Goal: Task Accomplishment & Management: Manage account settings

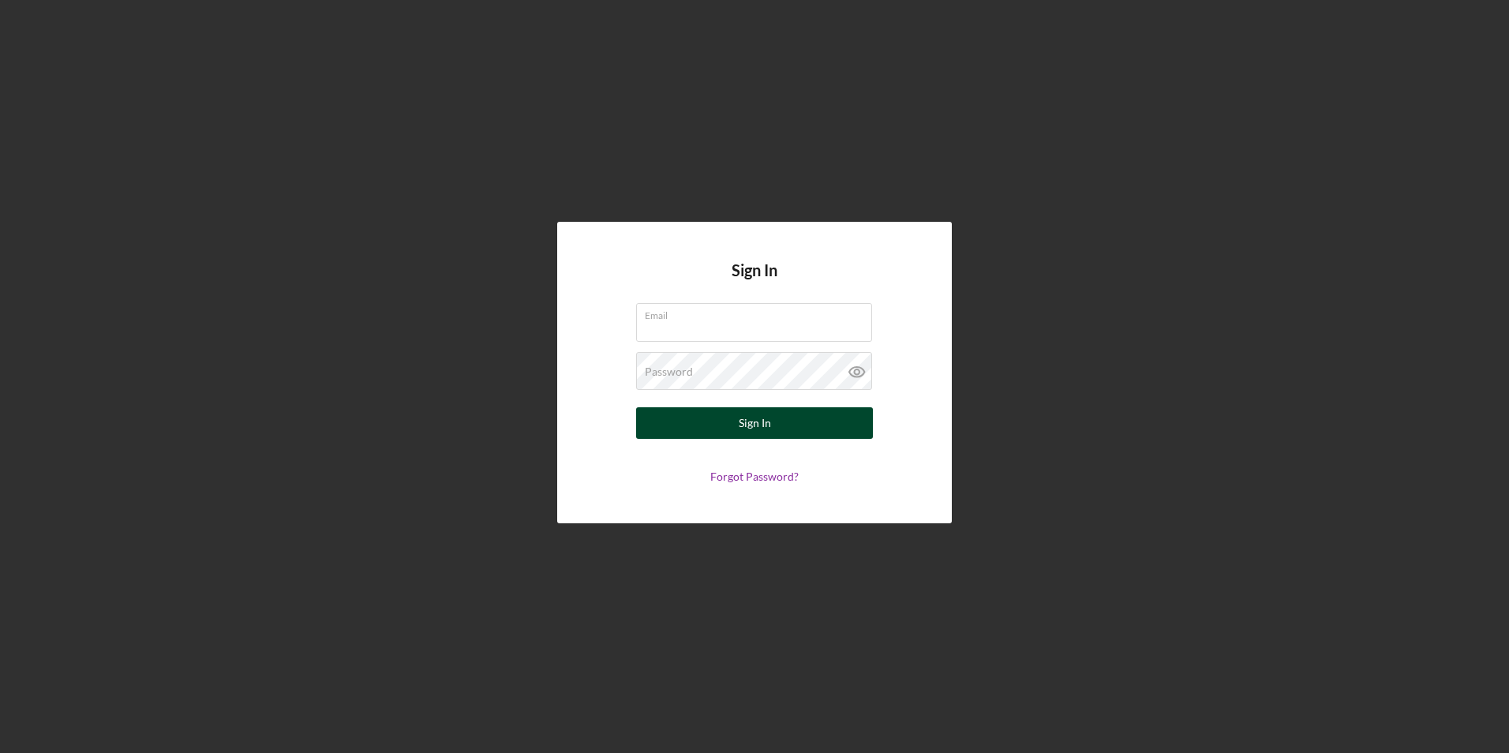
type input "[EMAIL_ADDRESS][DOMAIN_NAME]"
click at [698, 434] on button "Sign In" at bounding box center [754, 423] width 237 height 32
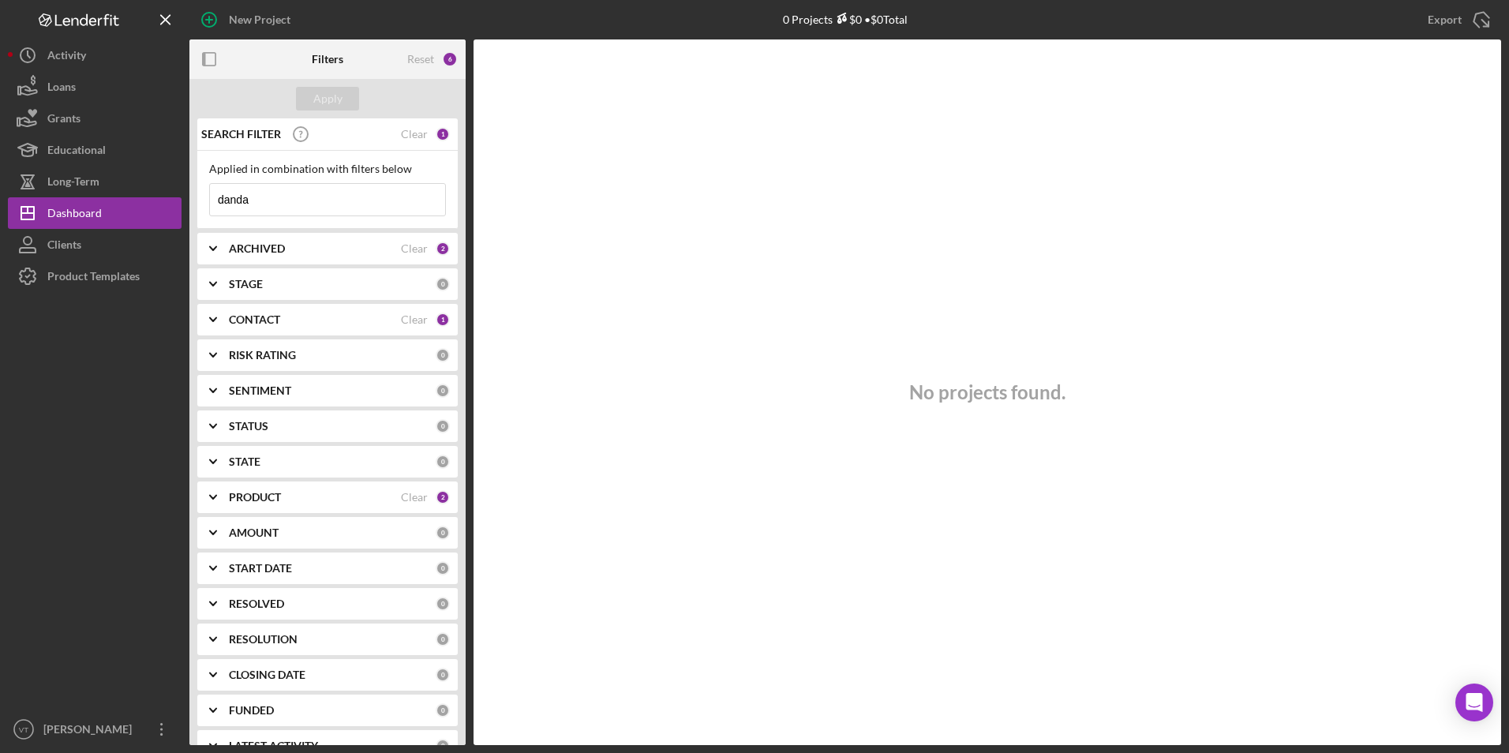
click at [302, 208] on input "danda" at bounding box center [327, 200] width 235 height 32
drag, startPoint x: 244, startPoint y: 206, endPoint x: 123, endPoint y: 203, distance: 120.8
click at [126, 203] on div "New Project 0 Projects $0 • $0 Total danda Export Icon/Export Filters Reset 6 A…" at bounding box center [754, 372] width 1493 height 745
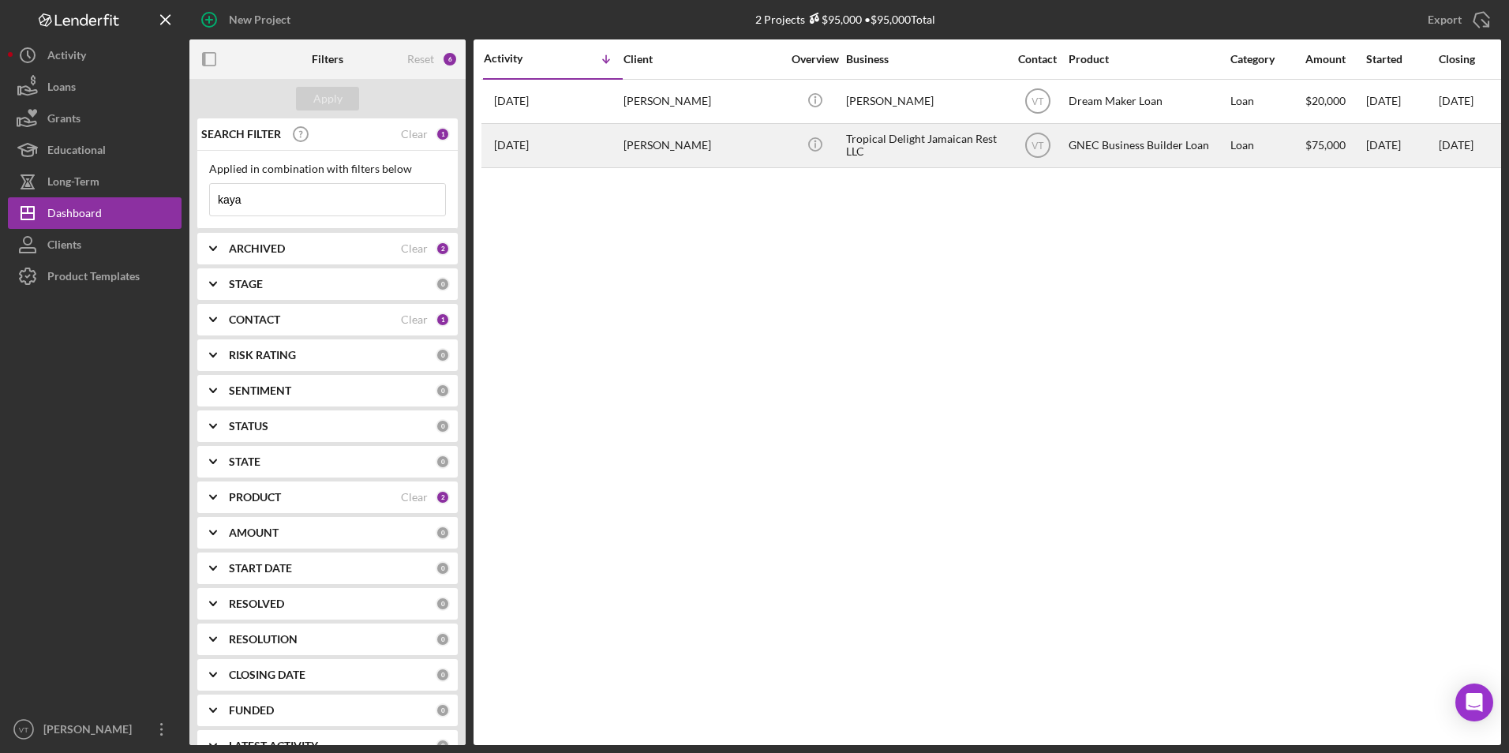
type input "kaya"
click at [700, 149] on div "[PERSON_NAME]" at bounding box center [702, 146] width 158 height 42
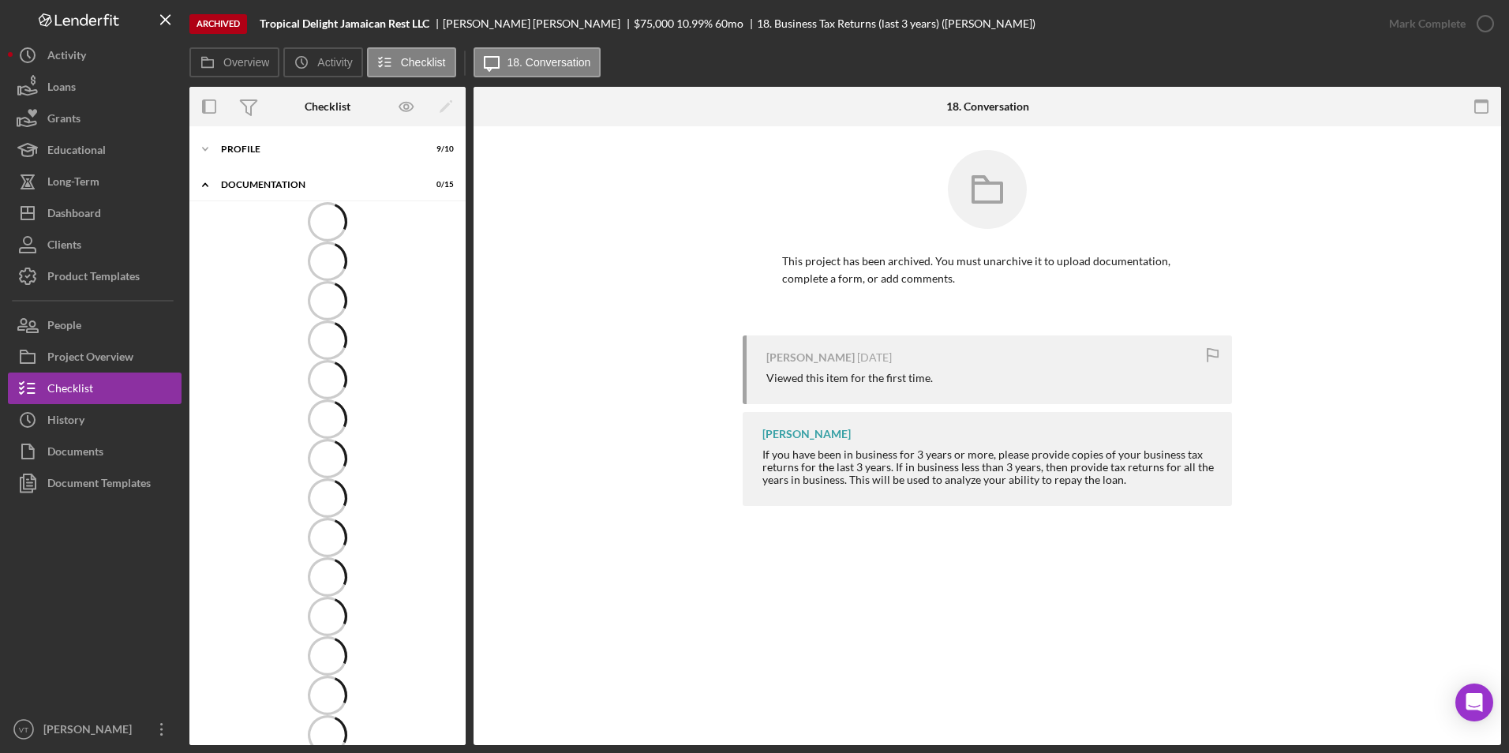
scroll to position [17, 0]
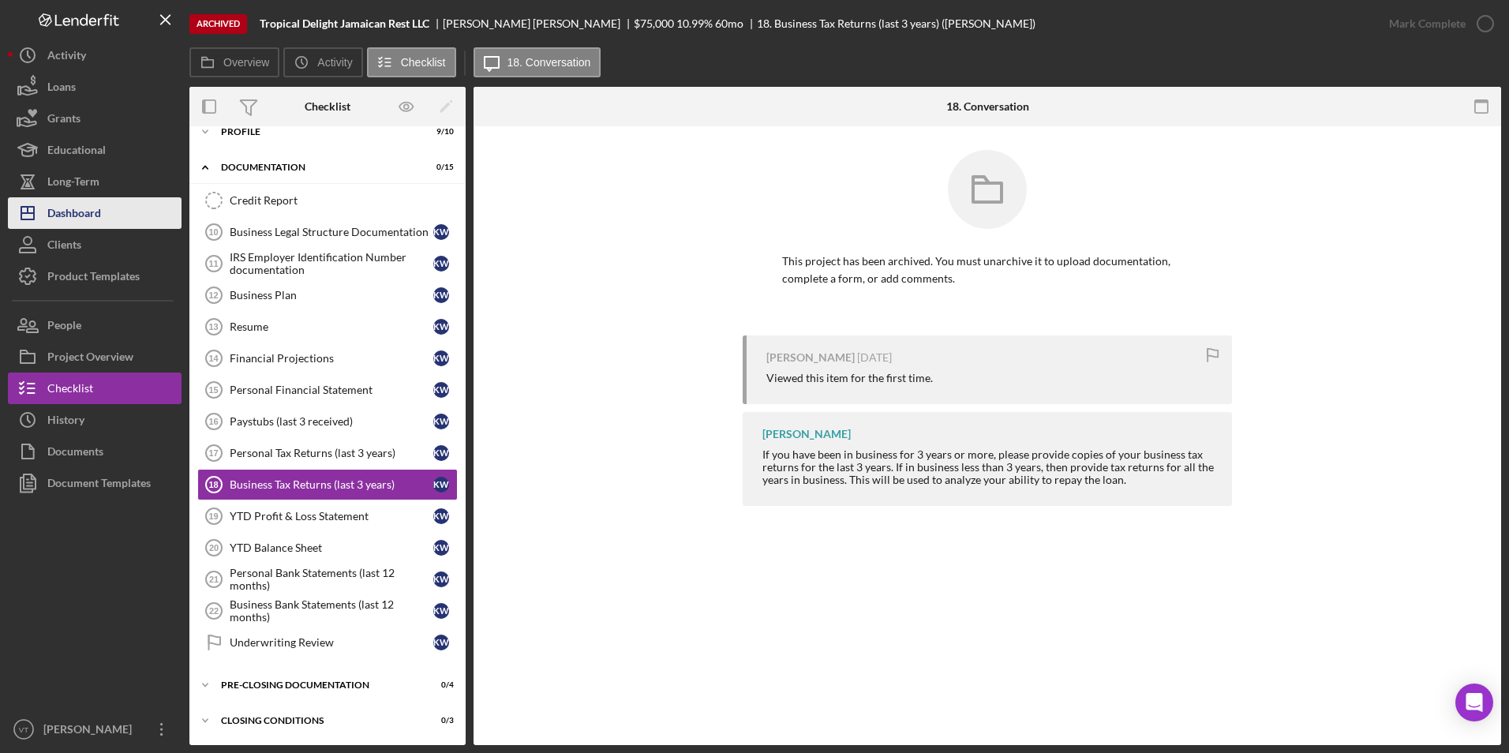
click at [92, 208] on div "Dashboard" at bounding box center [74, 215] width 54 height 36
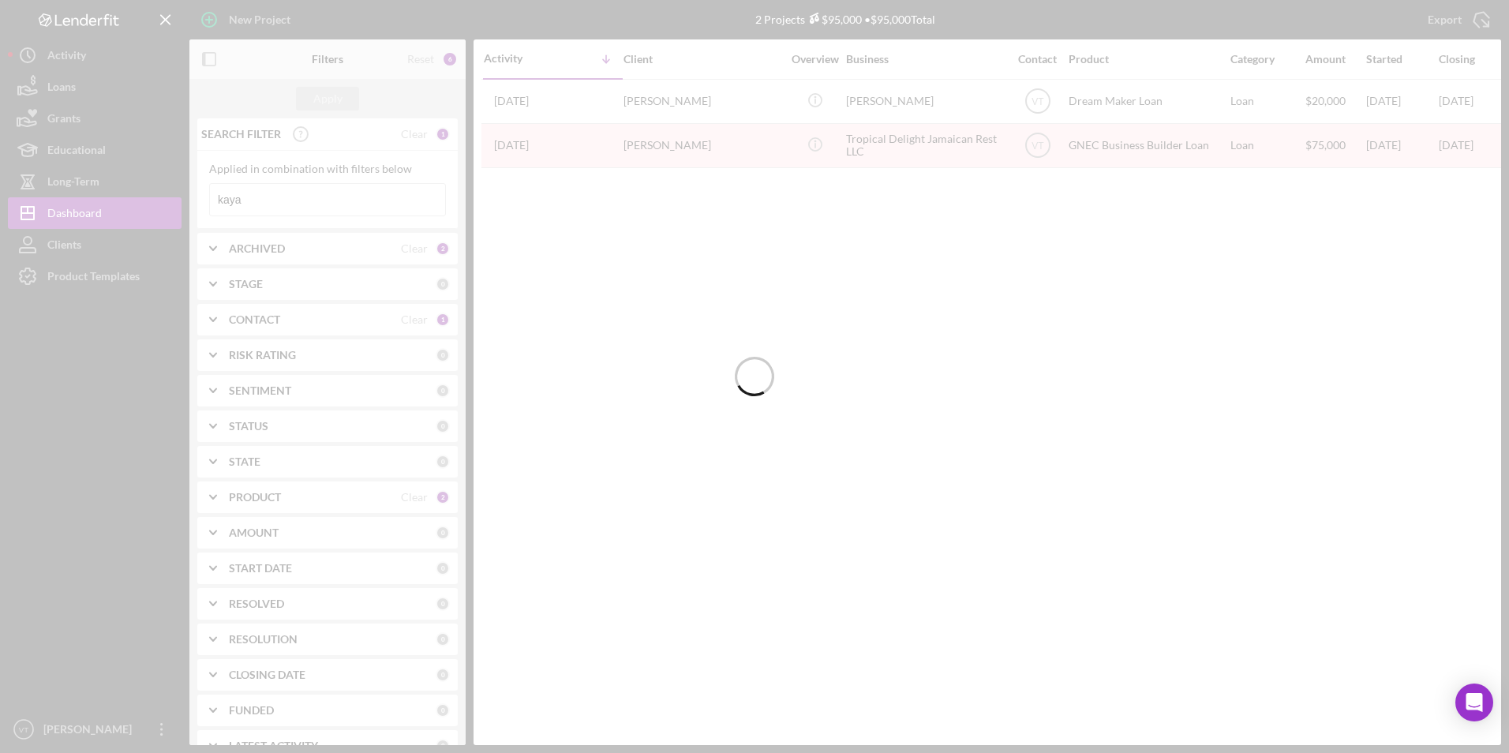
click at [309, 199] on div at bounding box center [754, 376] width 1509 height 753
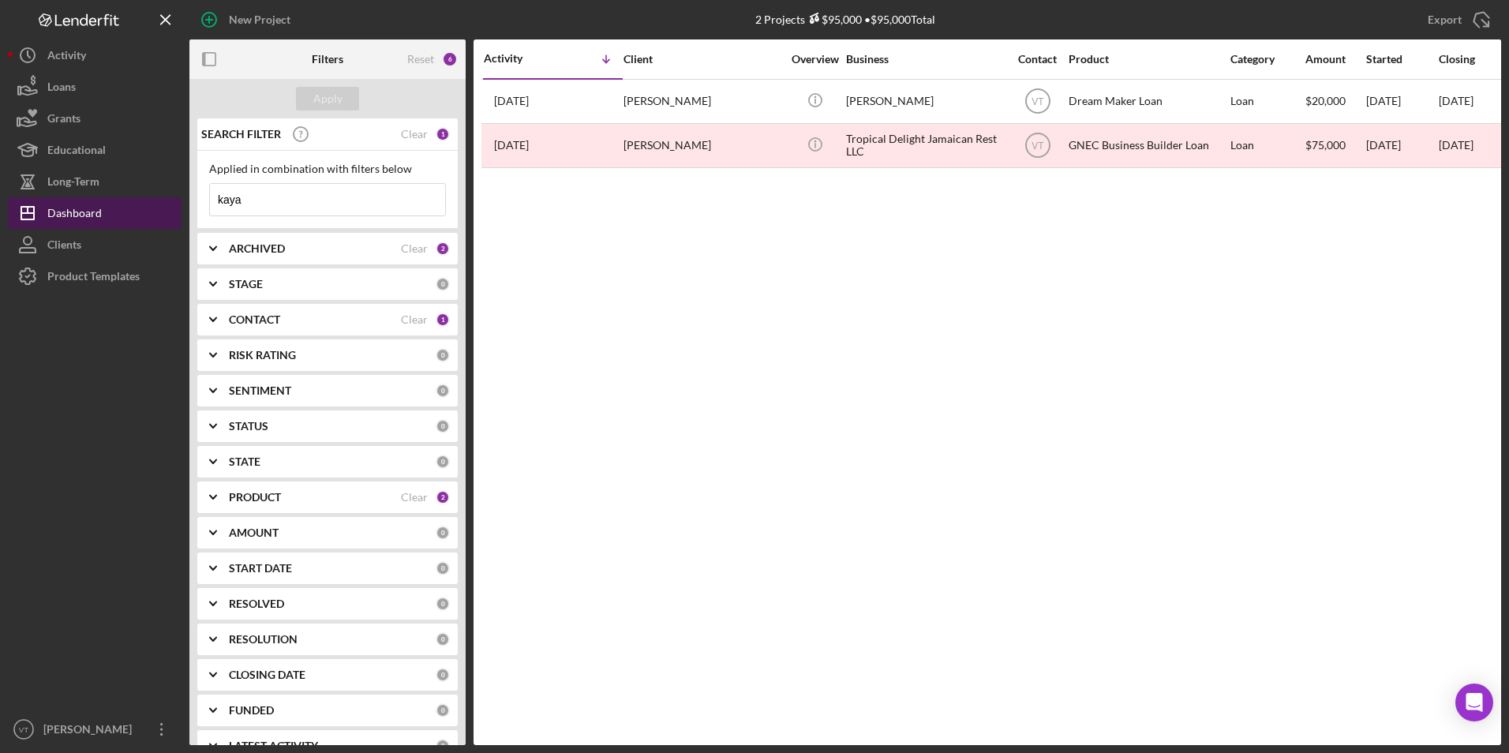
drag, startPoint x: 309, startPoint y: 204, endPoint x: 178, endPoint y: 208, distance: 130.3
click at [178, 208] on div "New Project 2 Projects $95,000 • $95,000 Total kaya Export Icon/Export Filters …" at bounding box center [754, 372] width 1493 height 745
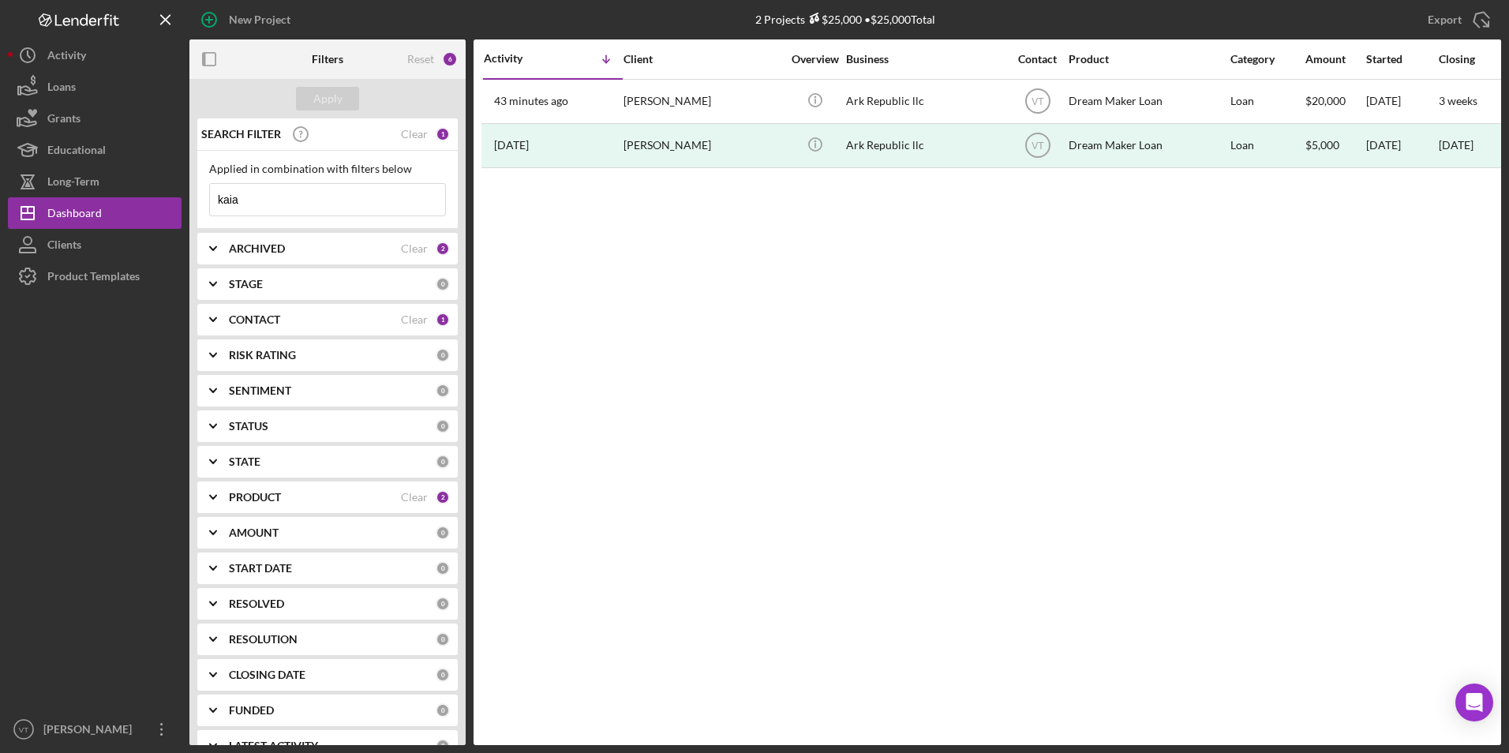
type input "kaia"
click at [644, 232] on div "Activity Icon/Table Sort Arrow Client Overview Business Contact Product Categor…" at bounding box center [988, 392] width 1028 height 706
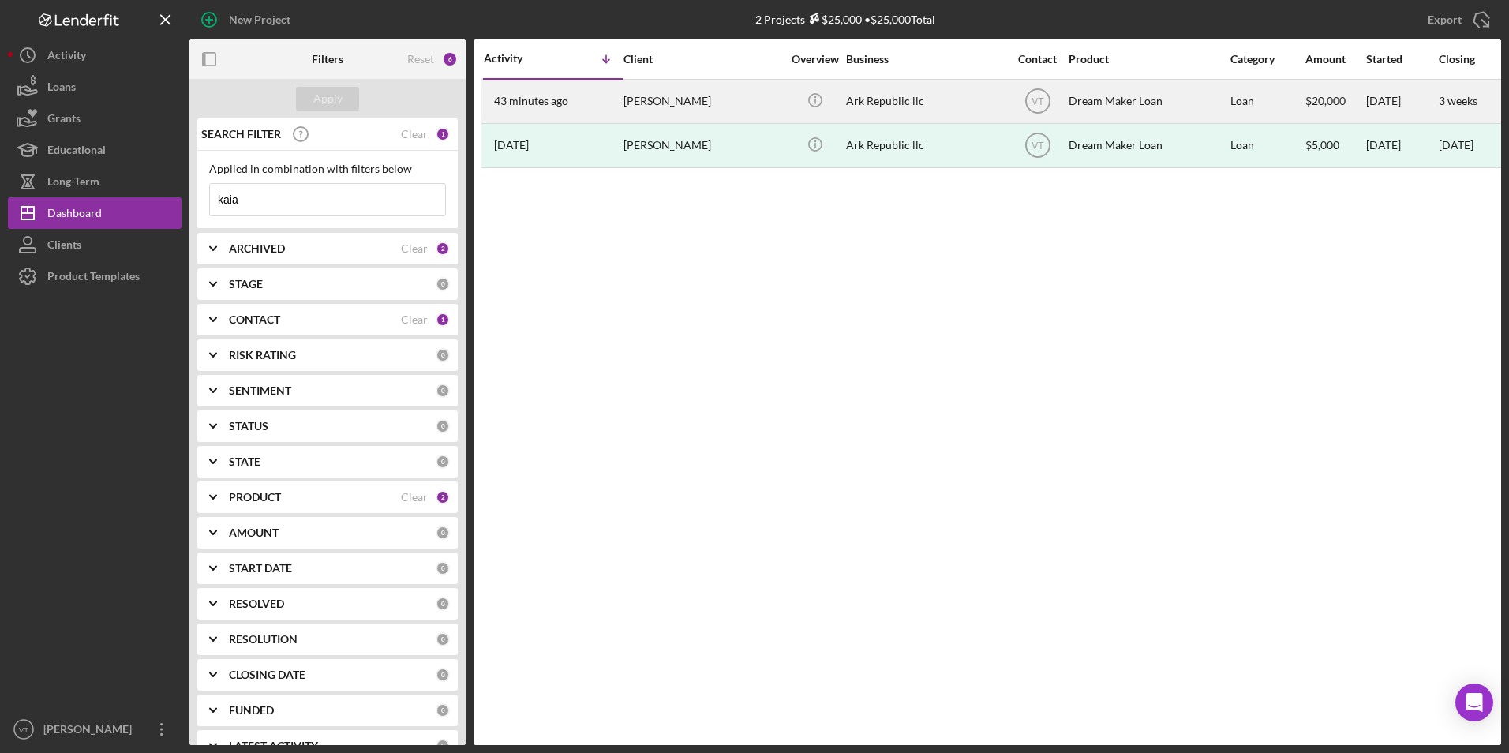
click at [659, 109] on div "Kaia Shivers" at bounding box center [702, 101] width 158 height 42
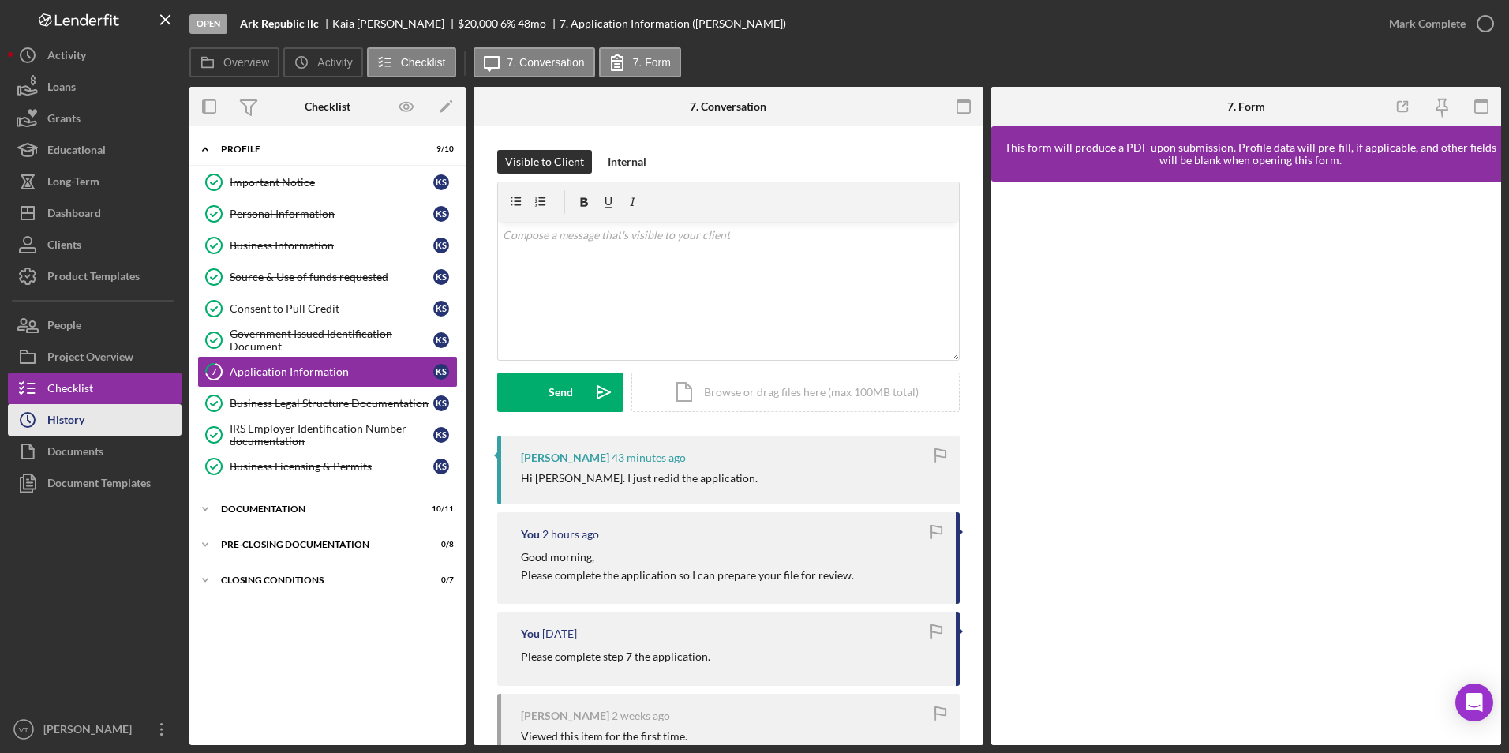
click at [100, 421] on button "Icon/History History" at bounding box center [95, 420] width 174 height 32
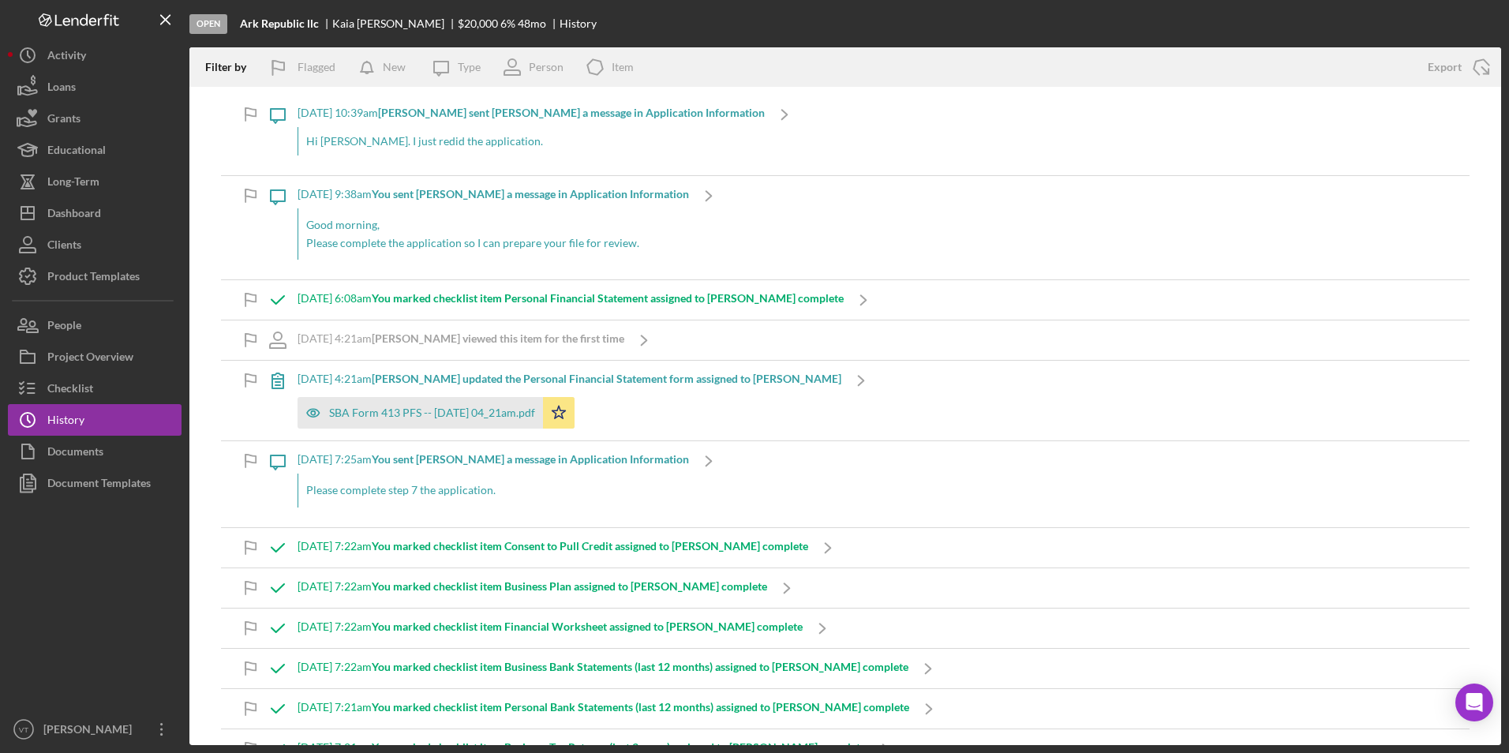
click at [456, 145] on div "Hi Vincent. I just redid the application." at bounding box center [531, 141] width 467 height 28
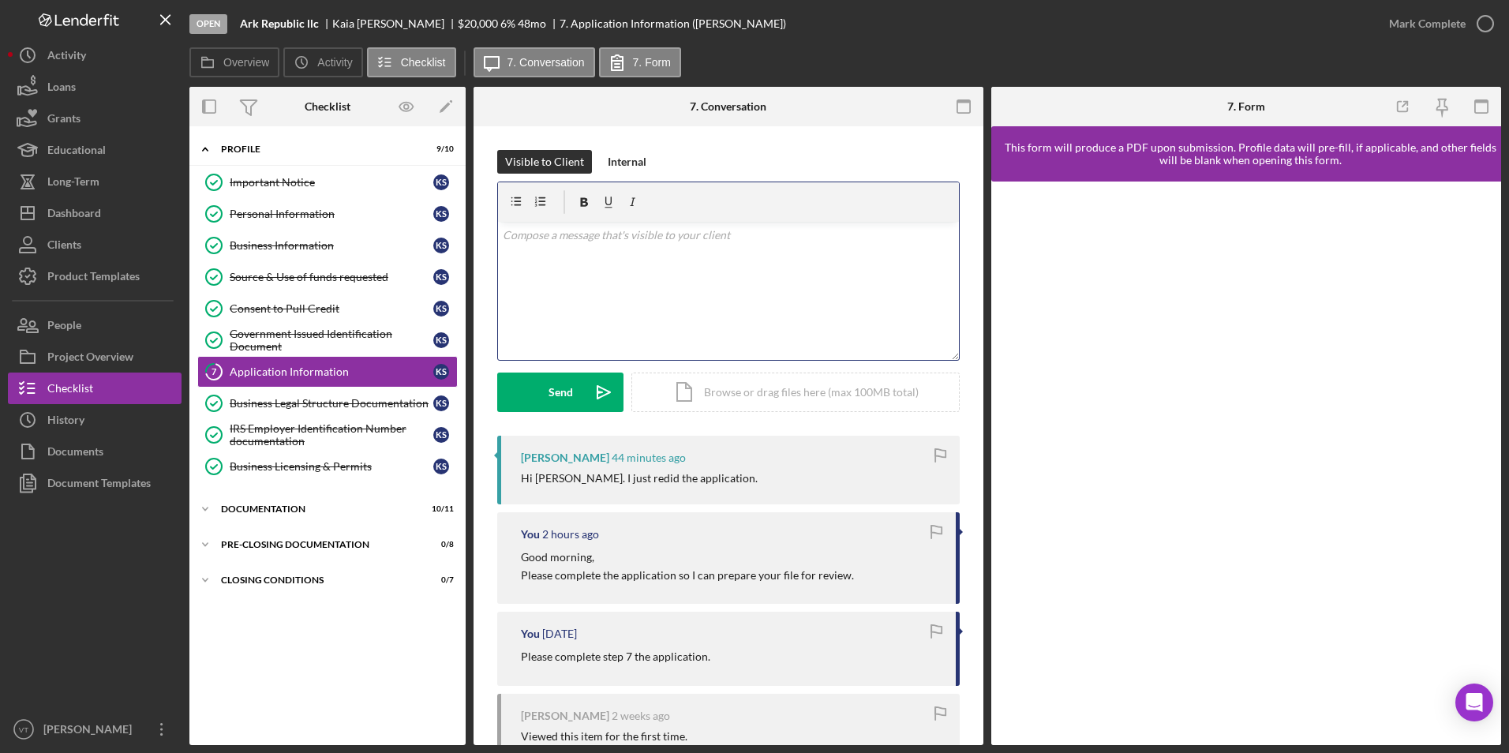
click at [586, 279] on div "v Color teal Color pink Remove color Add row above Add row below Add column bef…" at bounding box center [728, 291] width 461 height 138
copy span "v Color teal Color pink Remove color Add row above Add row below Add column bef…"
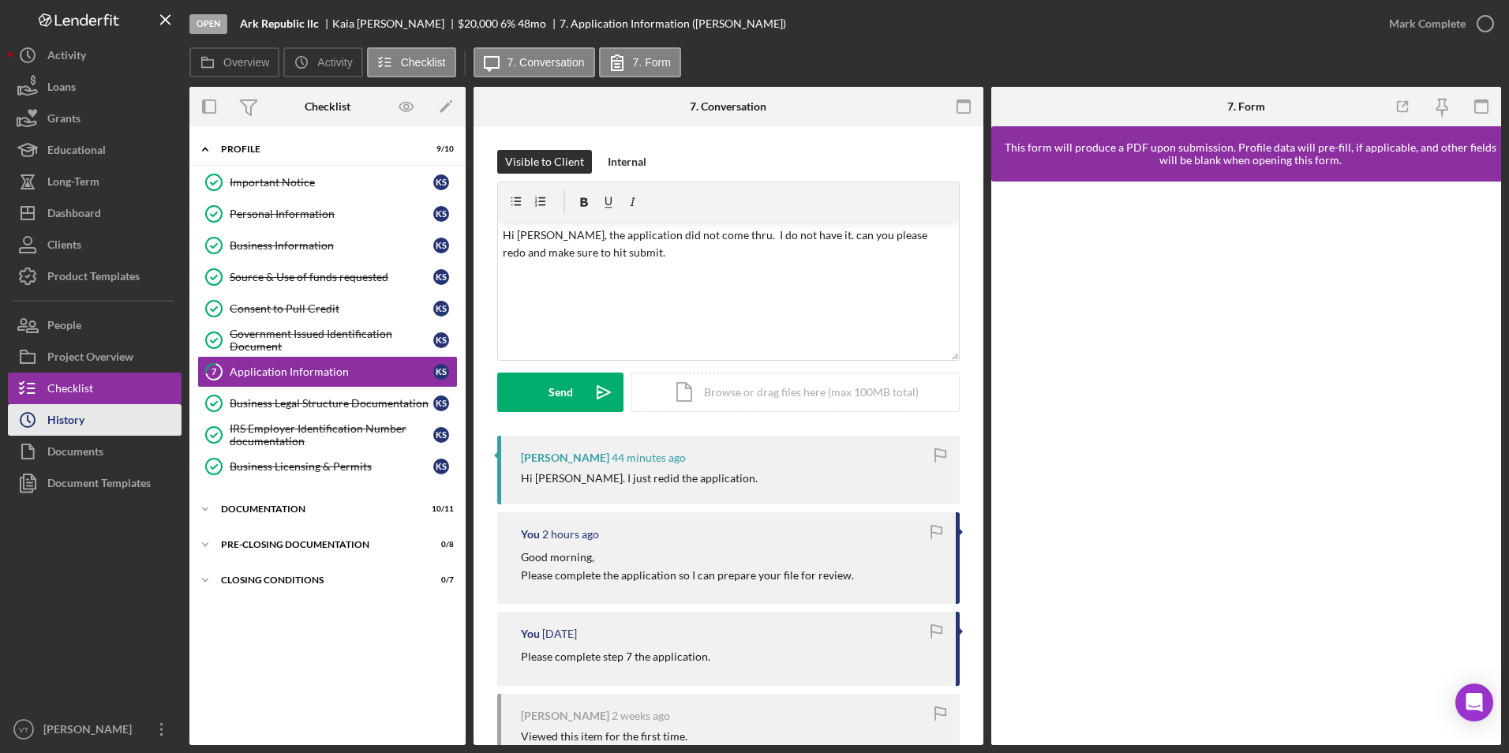
click at [102, 419] on button "Icon/History History" at bounding box center [95, 420] width 174 height 32
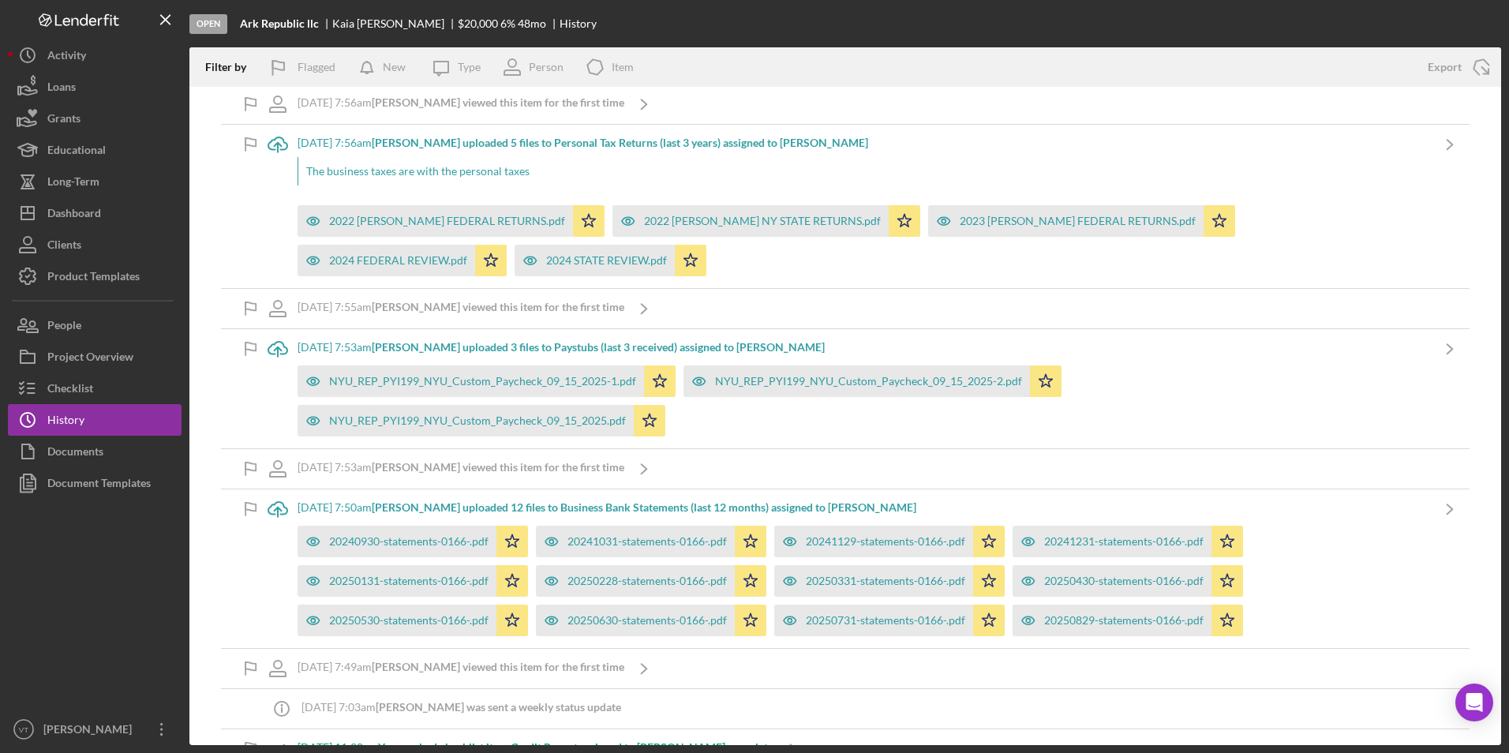
scroll to position [789, 0]
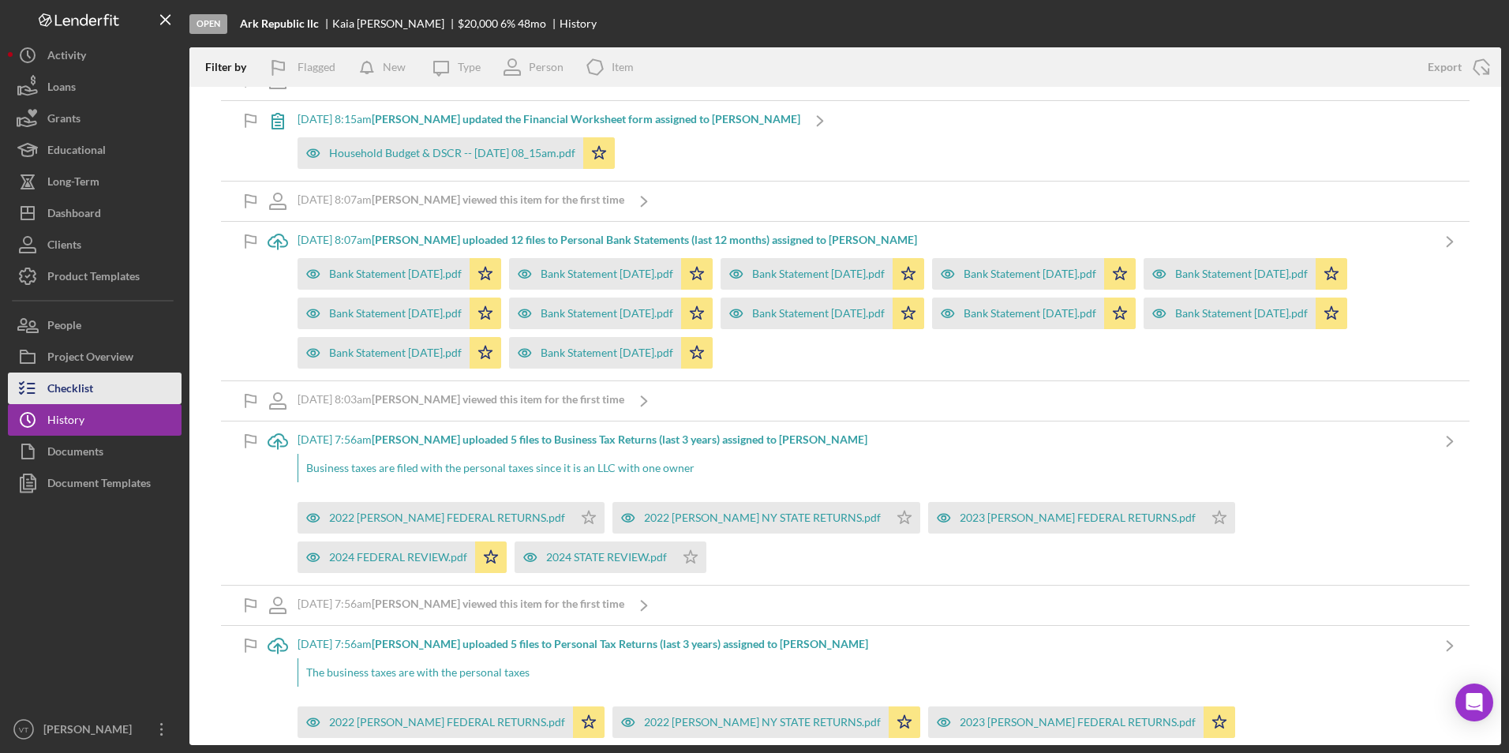
click at [75, 386] on div "Checklist" at bounding box center [70, 391] width 46 height 36
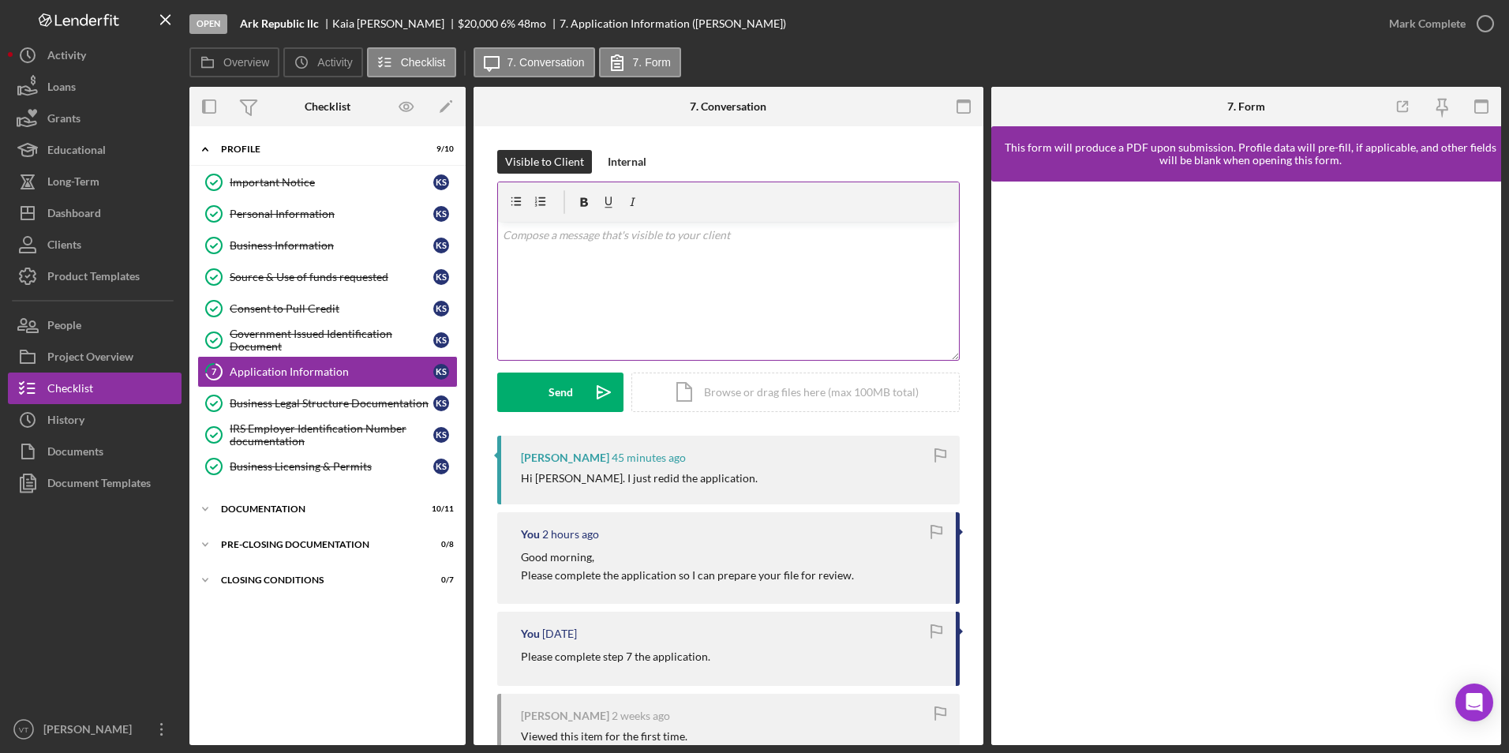
click at [733, 253] on div "v Color teal Color pink Remove color Add row above Add row below Add column bef…" at bounding box center [728, 291] width 461 height 138
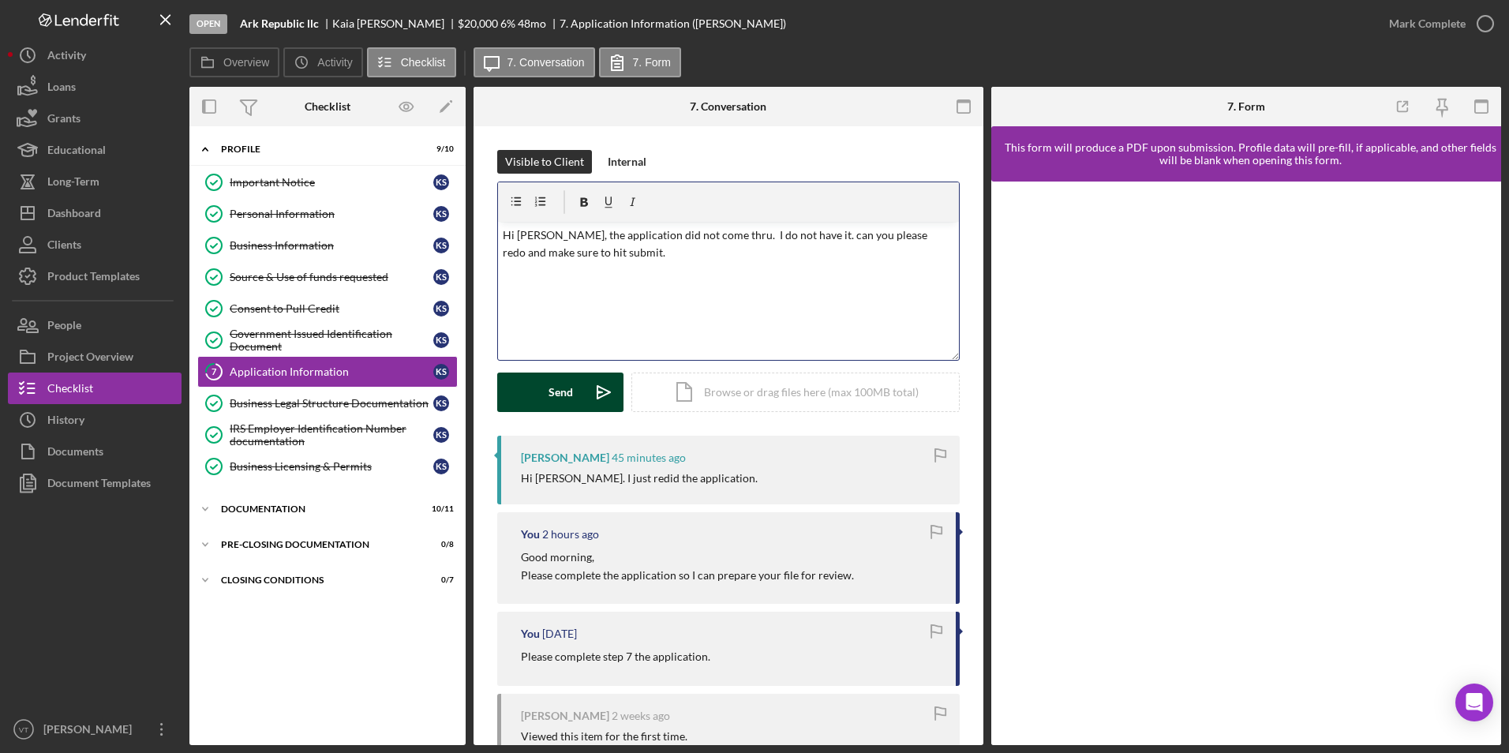
click at [561, 390] on div "Send" at bounding box center [560, 392] width 24 height 39
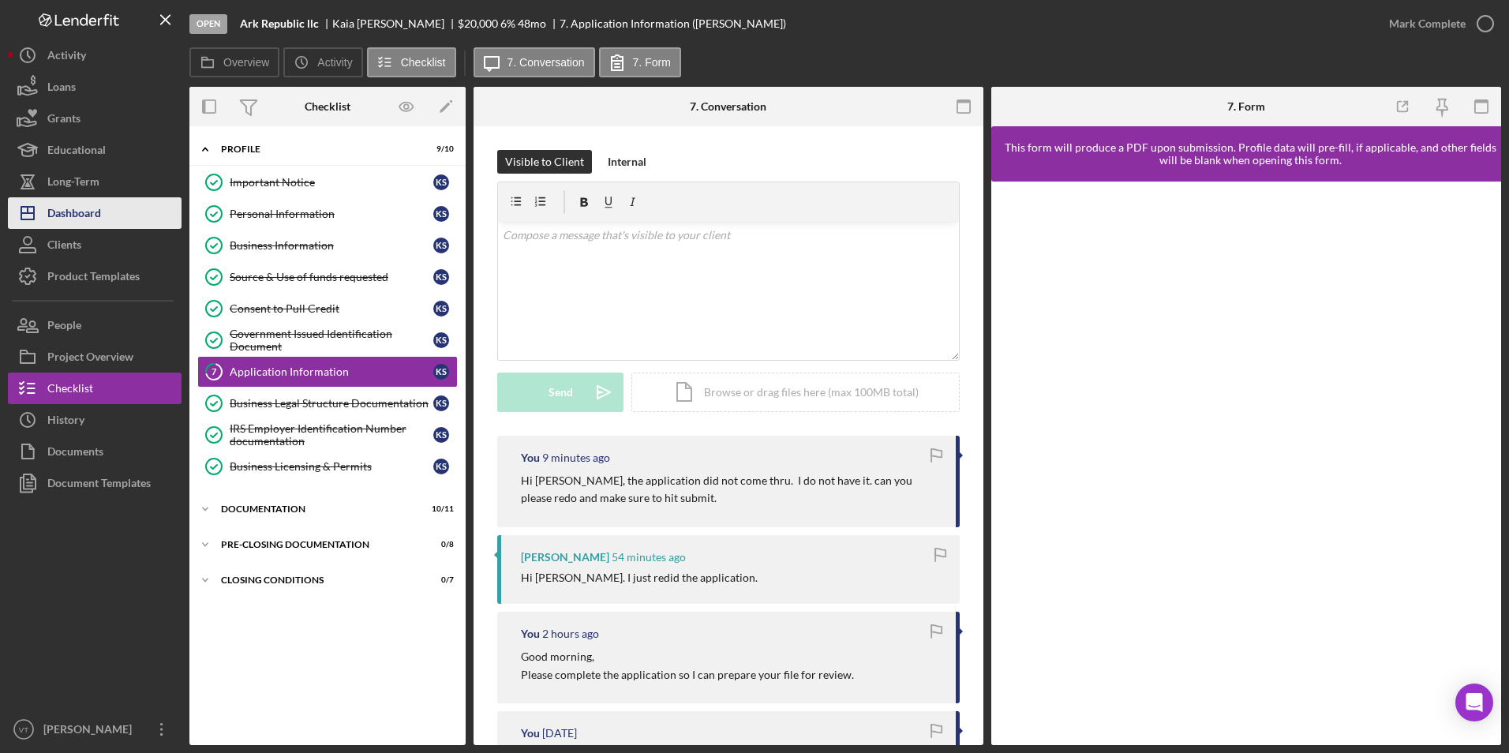
click at [71, 213] on div "Dashboard" at bounding box center [74, 215] width 54 height 36
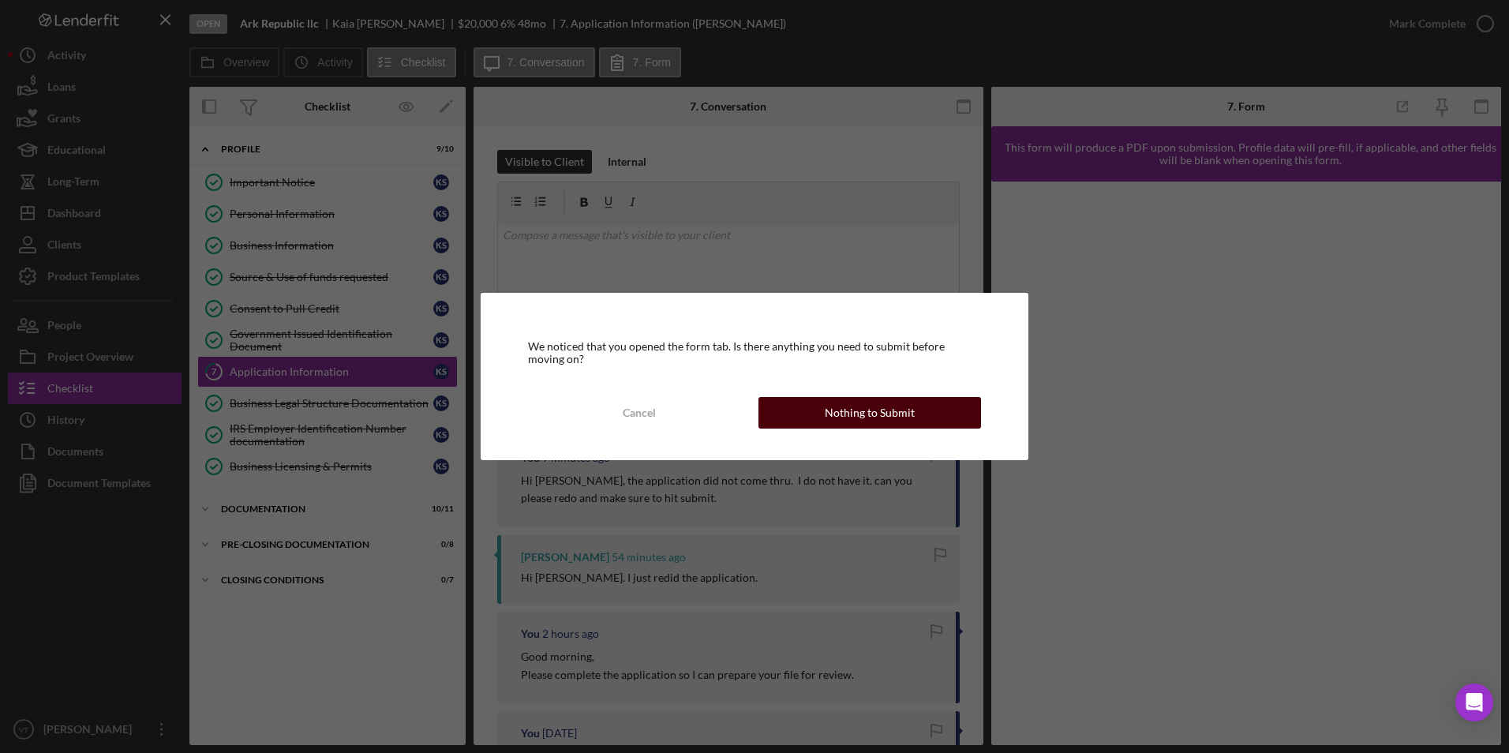
click at [878, 407] on div "Nothing to Submit" at bounding box center [870, 413] width 90 height 32
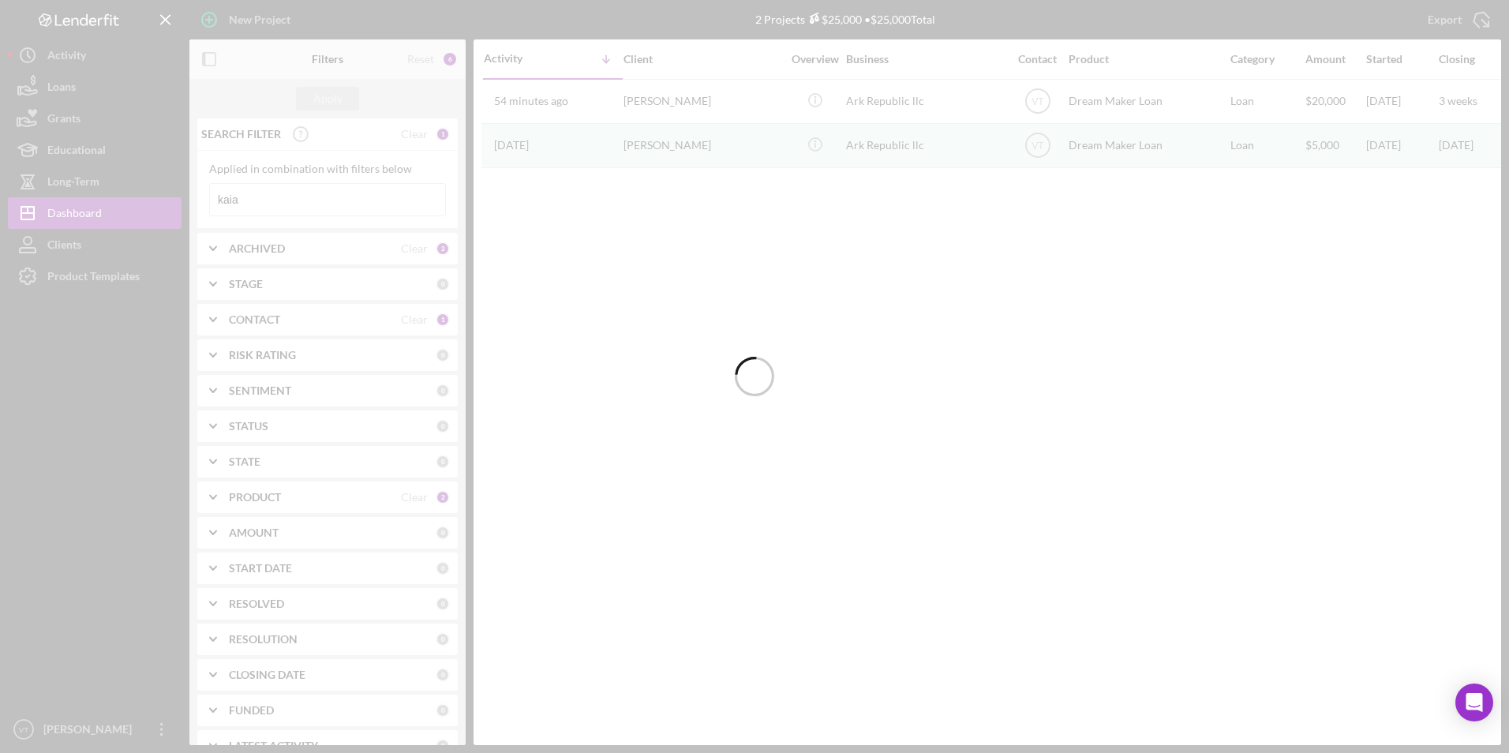
click at [301, 201] on div at bounding box center [754, 376] width 1509 height 753
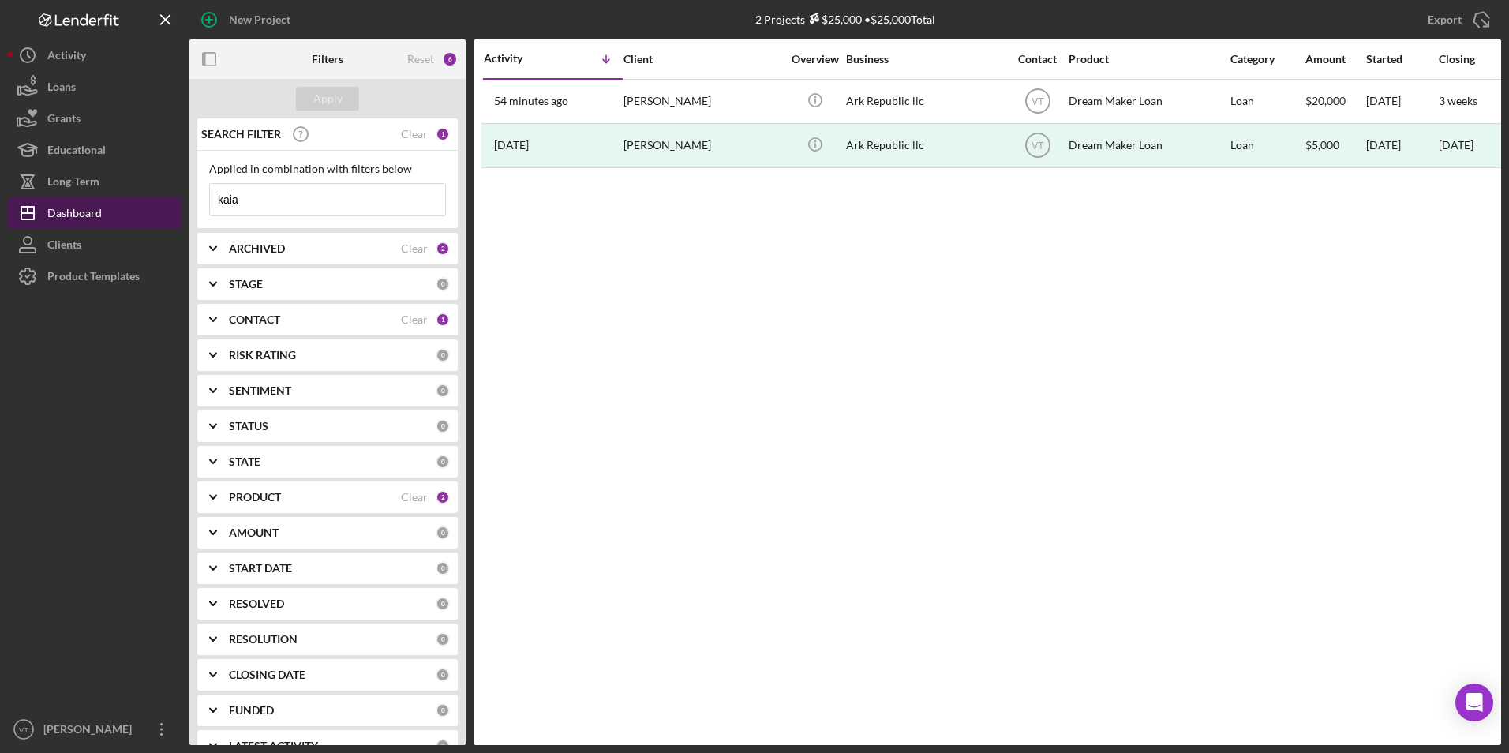
drag, startPoint x: 281, startPoint y: 202, endPoint x: 148, endPoint y: 203, distance: 133.4
click at [148, 203] on div "New Project 2 Projects $25,000 • $25,000 Total kaia Export Icon/Export Filters …" at bounding box center [754, 372] width 1493 height 745
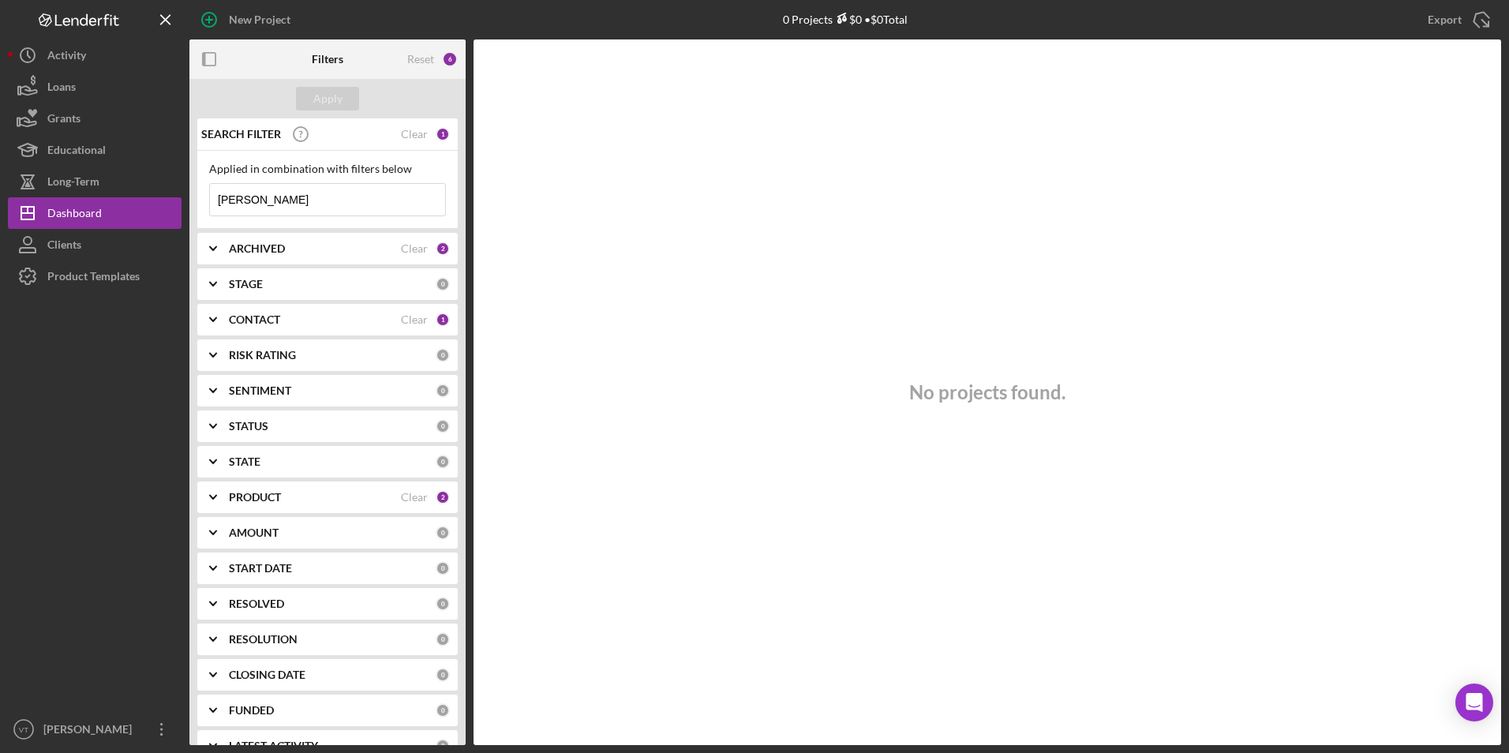
drag, startPoint x: 279, startPoint y: 191, endPoint x: 188, endPoint y: 191, distance: 91.5
click at [188, 191] on div "New Project 0 Projects $0 • $0 Total kaia Export Icon/Export Filters Reset 6 Ap…" at bounding box center [754, 372] width 1493 height 745
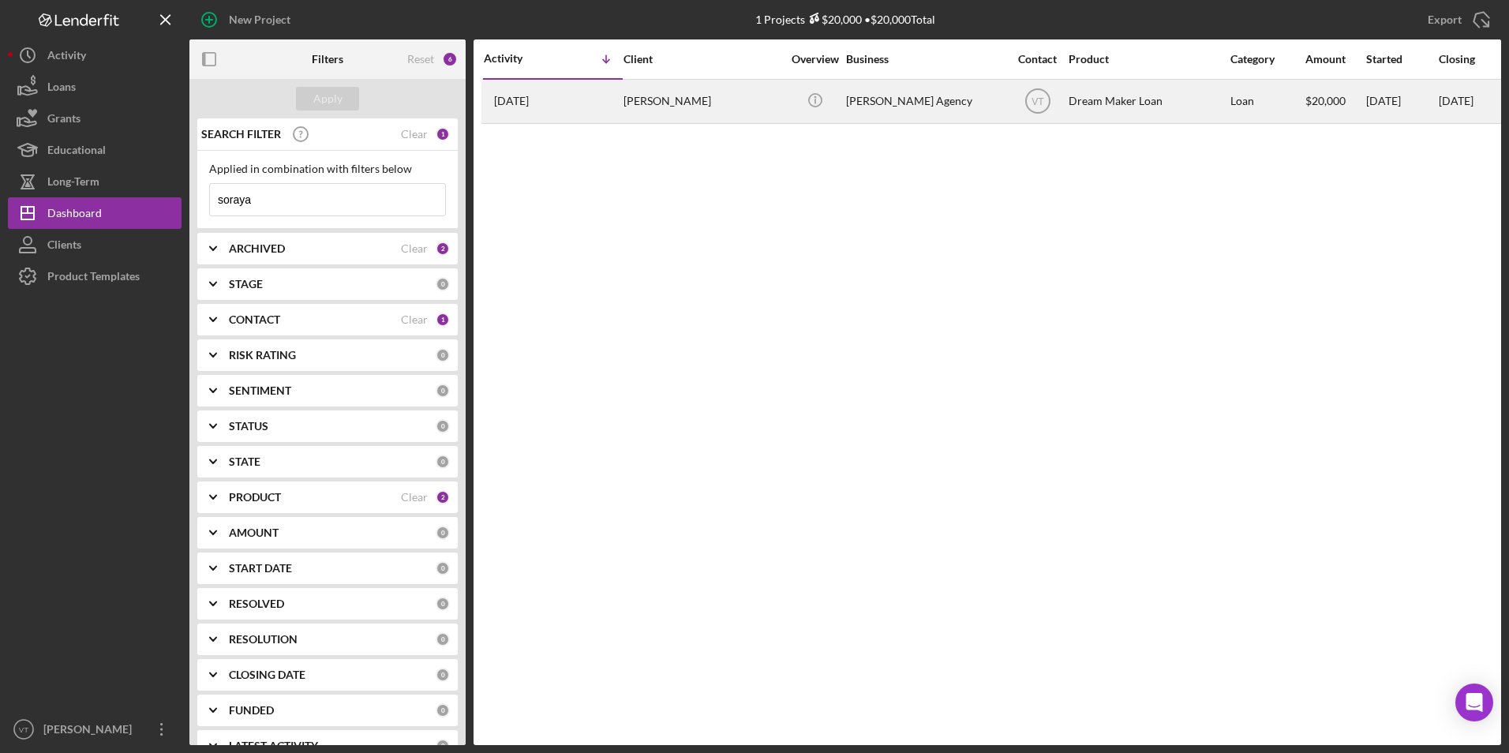
type input "soraya"
click at [717, 99] on div "Soraya Alvarez" at bounding box center [702, 101] width 158 height 42
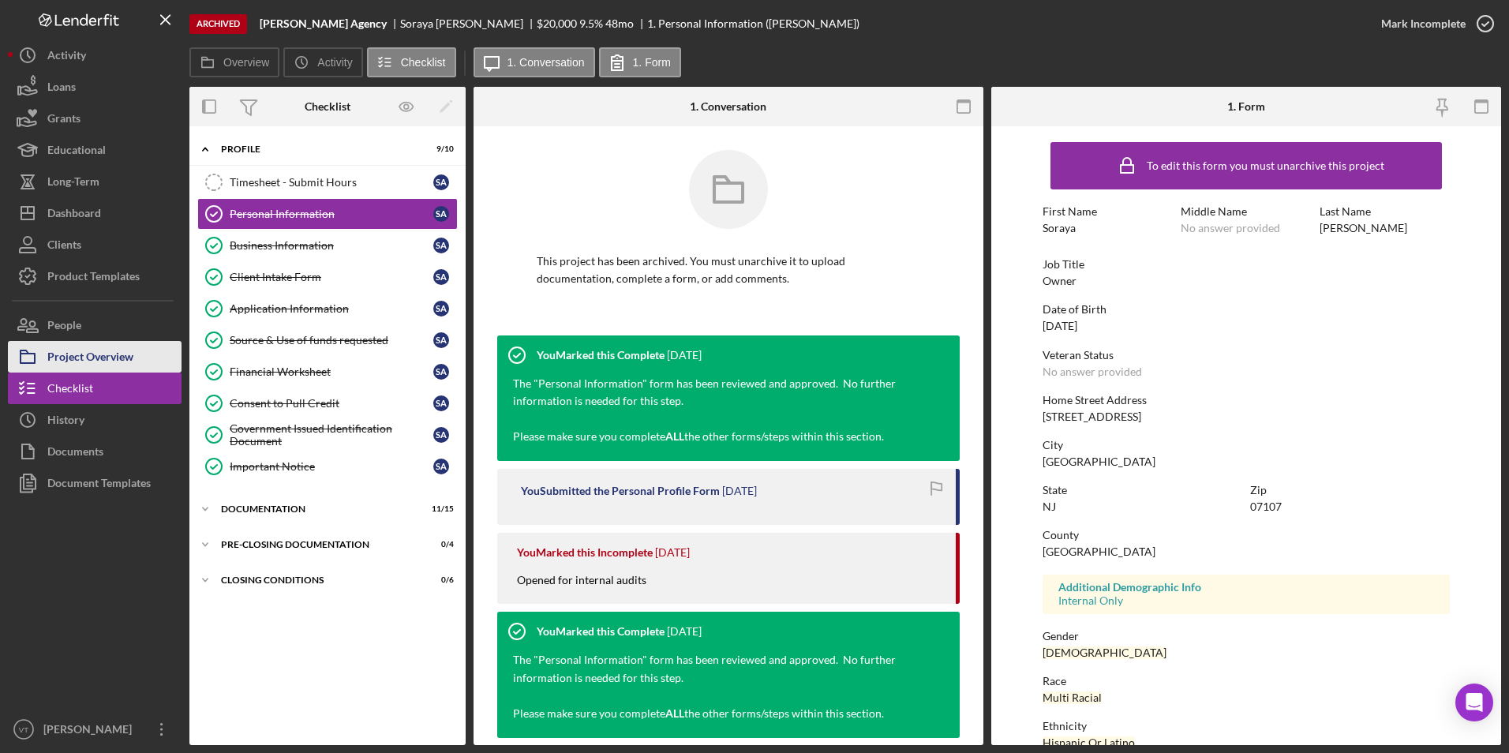
click at [89, 360] on div "Project Overview" at bounding box center [90, 359] width 86 height 36
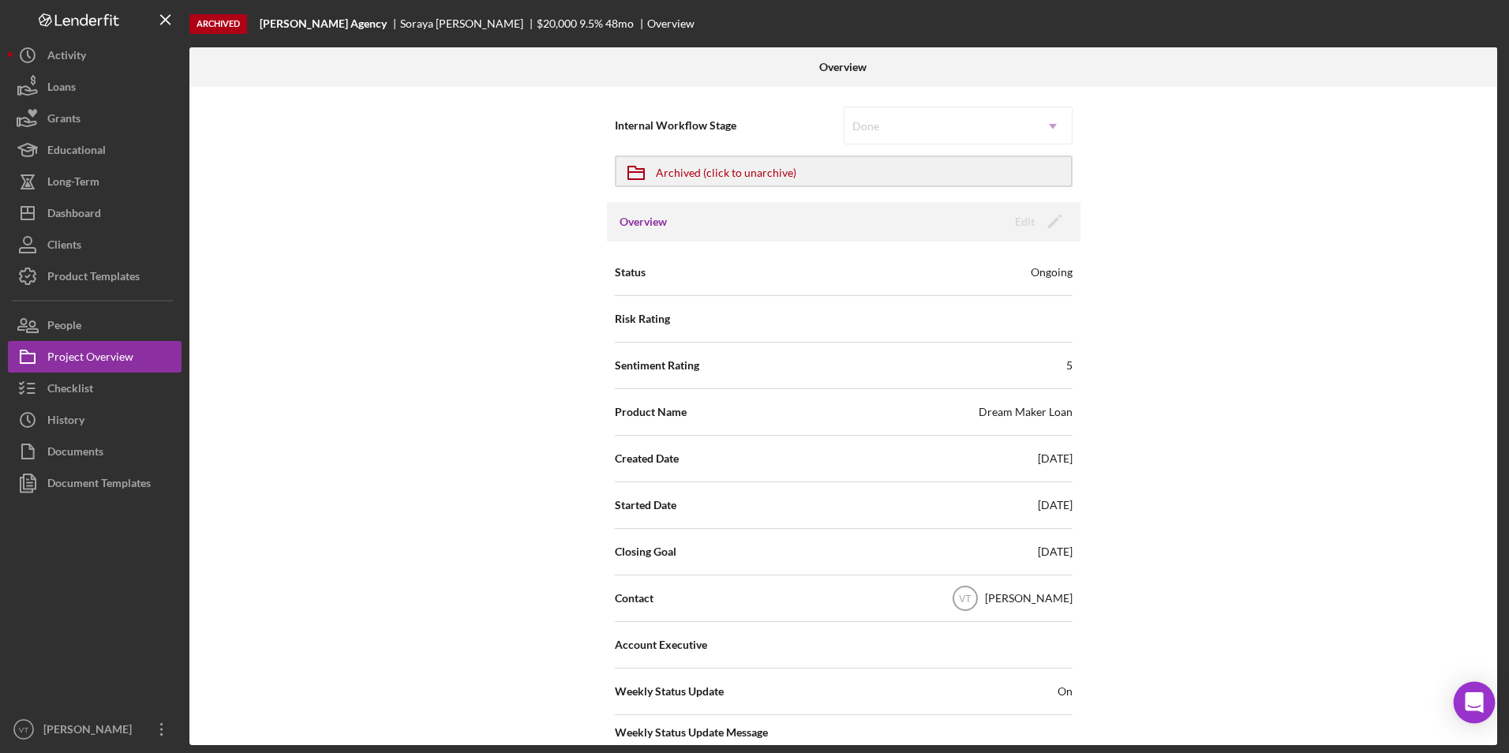
click at [1477, 707] on icon "Open Intercom Messenger" at bounding box center [1474, 702] width 21 height 21
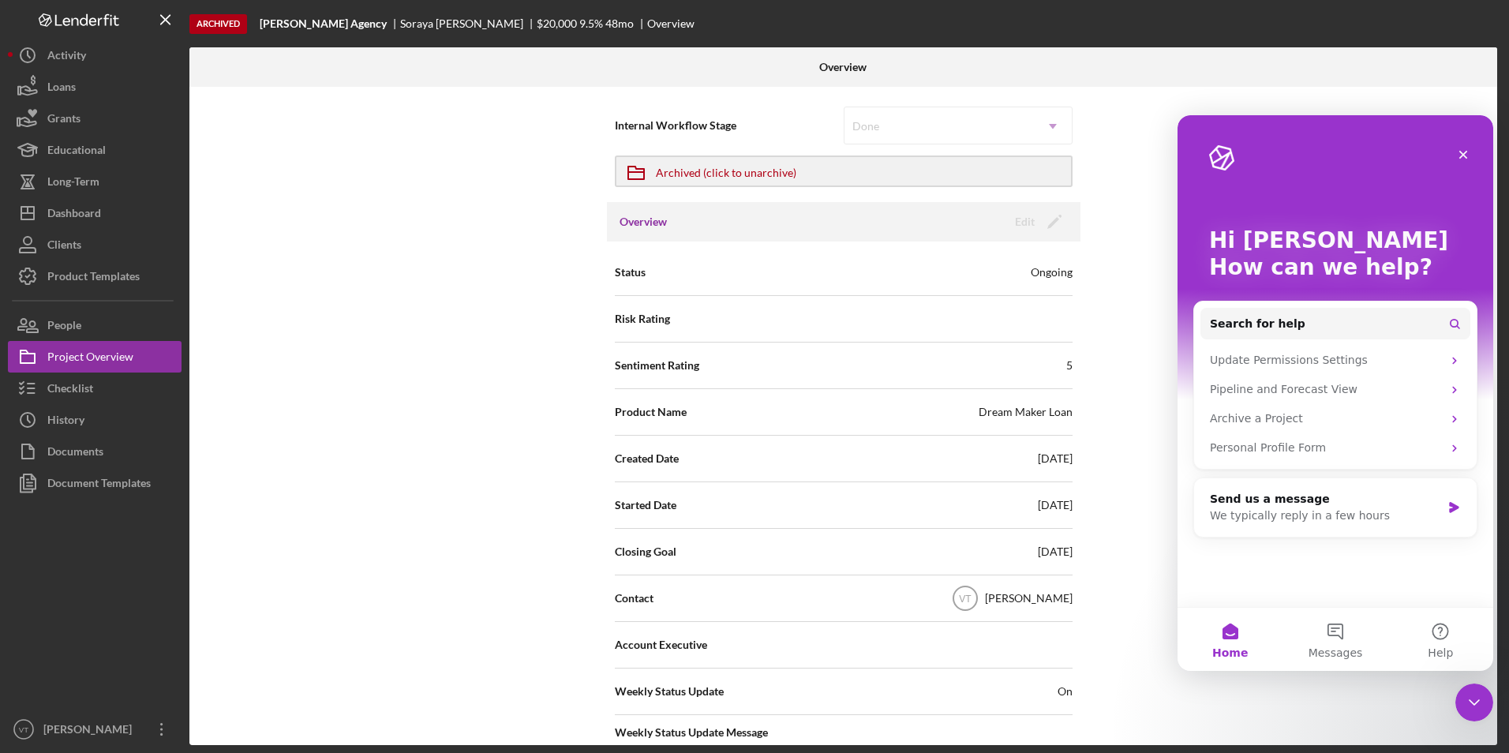
click at [528, 425] on div "Internal Workflow Stage Done Icon/Dropdown Arrow Icon/Archived Archived (click …" at bounding box center [843, 416] width 1308 height 658
click at [139, 658] on div at bounding box center [95, 606] width 174 height 215
click at [309, 279] on div "Internal Workflow Stage Done Icon/Dropdown Arrow Icon/Archived Archived (click …" at bounding box center [843, 416] width 1308 height 658
click at [114, 384] on button "Checklist" at bounding box center [95, 389] width 174 height 32
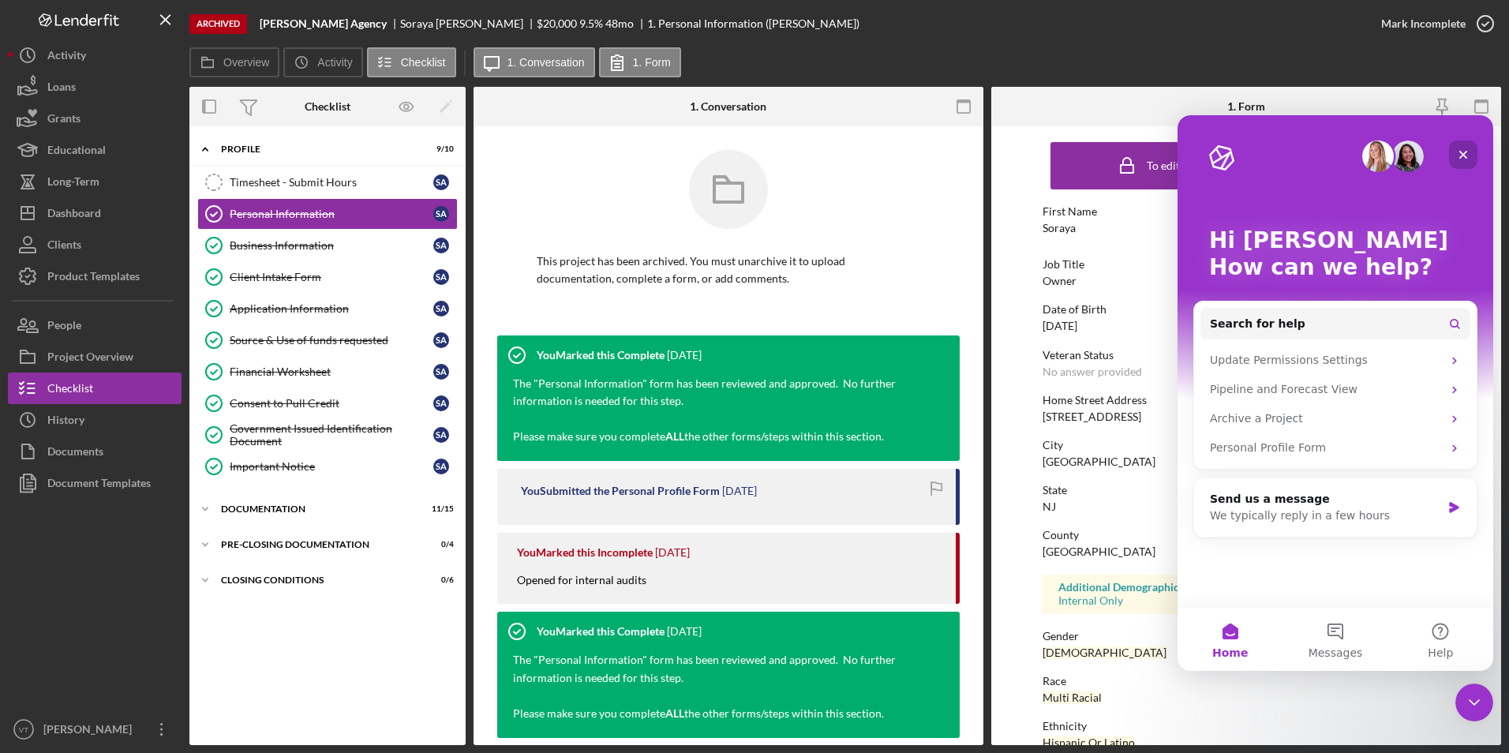
click at [1465, 152] on icon "Close" at bounding box center [1463, 155] width 9 height 9
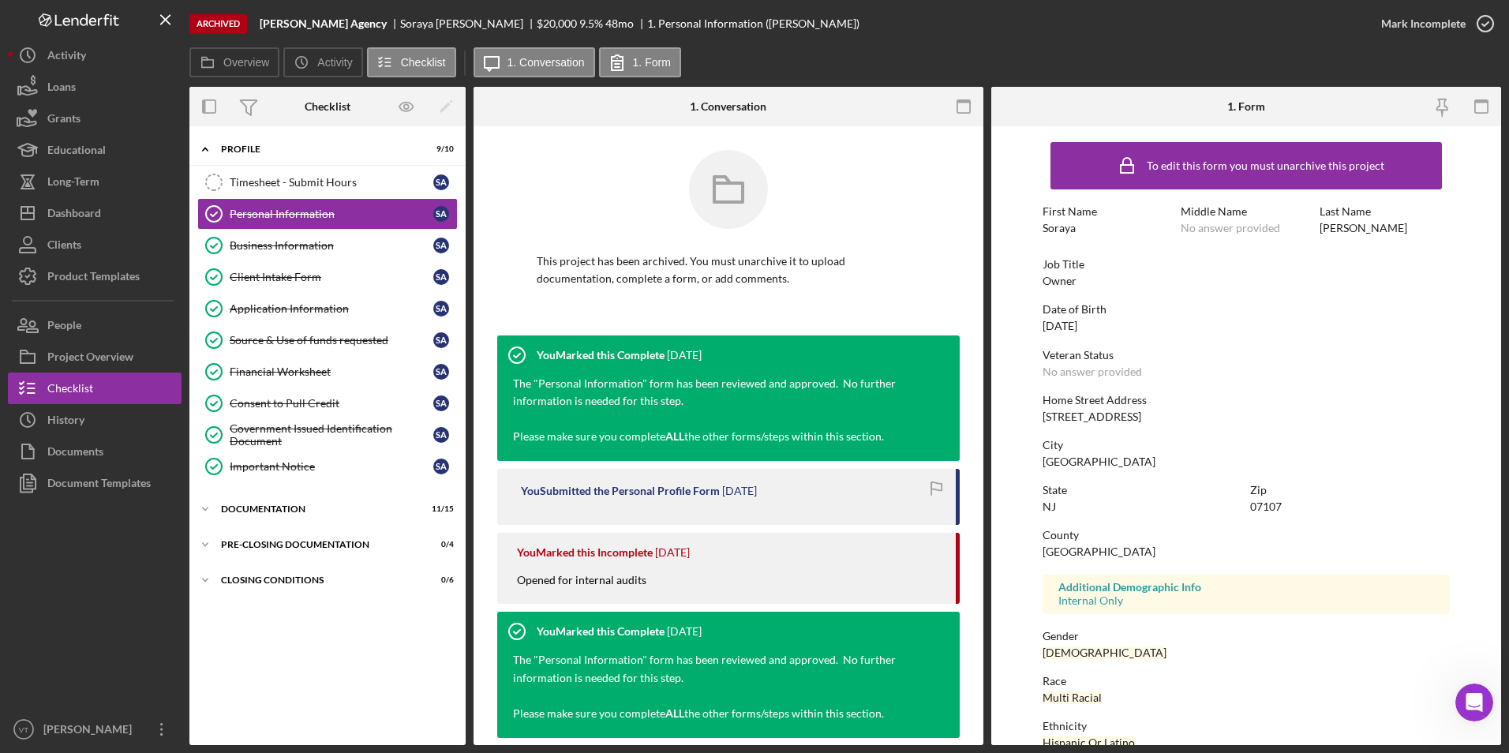
click at [347, 676] on div "Icon/Expander Profile 9 / 10 Timesheet - Submit Hours Timesheet - Submit Hours …" at bounding box center [327, 435] width 276 height 603
click at [37, 608] on div at bounding box center [95, 606] width 174 height 215
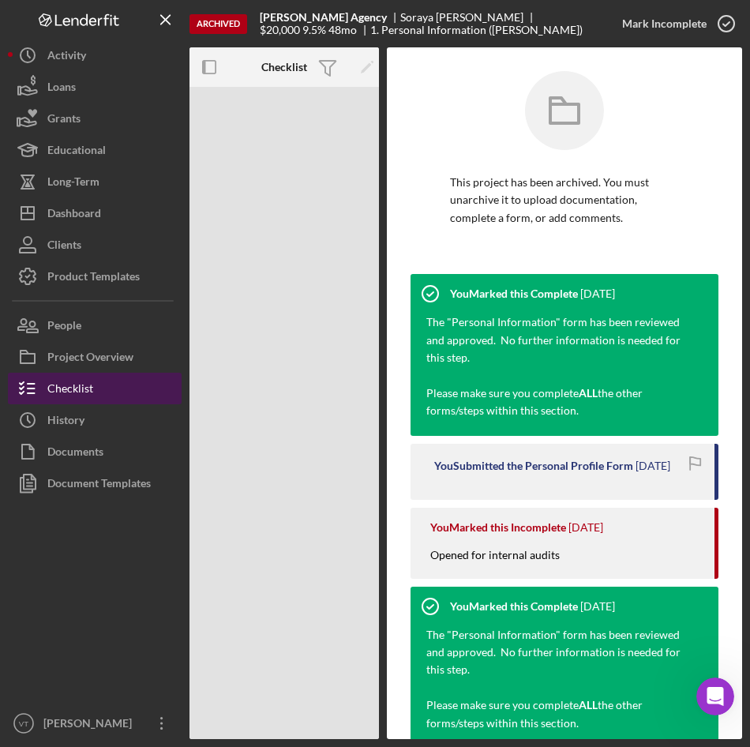
click at [90, 393] on div "Checklist" at bounding box center [70, 391] width 46 height 36
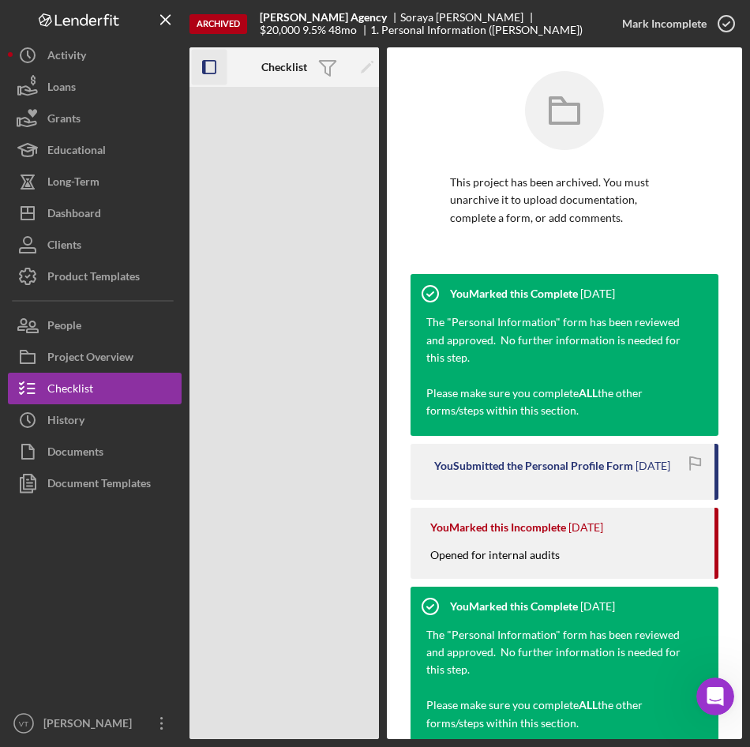
click at [203, 66] on rect "button" at bounding box center [204, 67] width 3 height 13
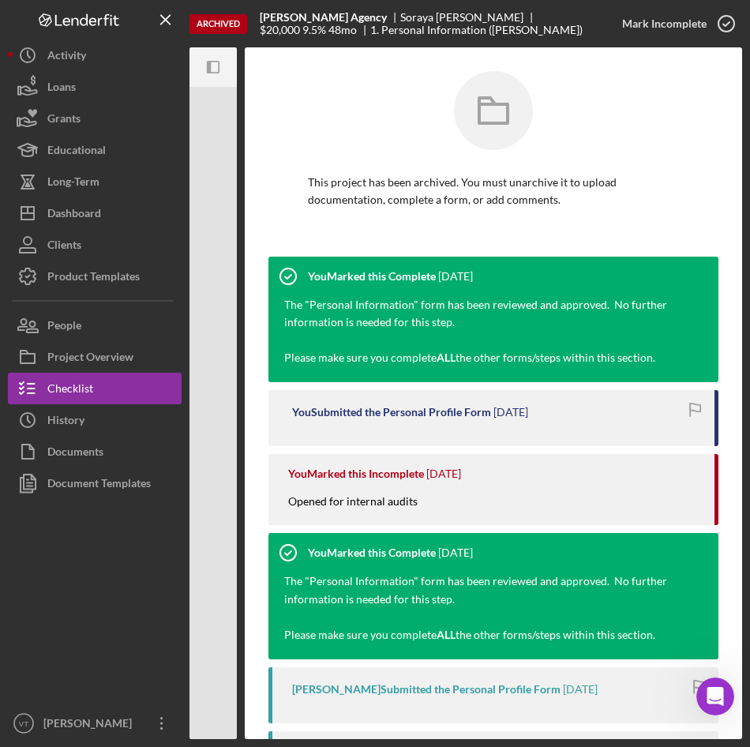
click at [203, 66] on div at bounding box center [197, 66] width 16 height 39
click at [210, 66] on icon "button" at bounding box center [209, 67] width 4 height 13
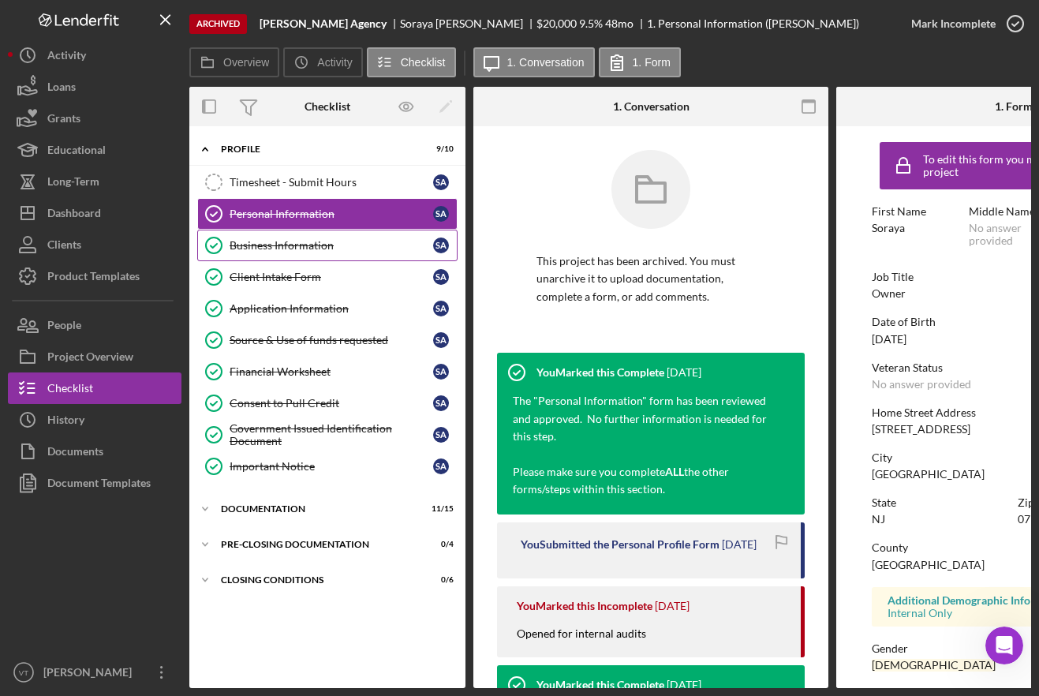
click at [324, 242] on div "Business Information" at bounding box center [332, 245] width 204 height 13
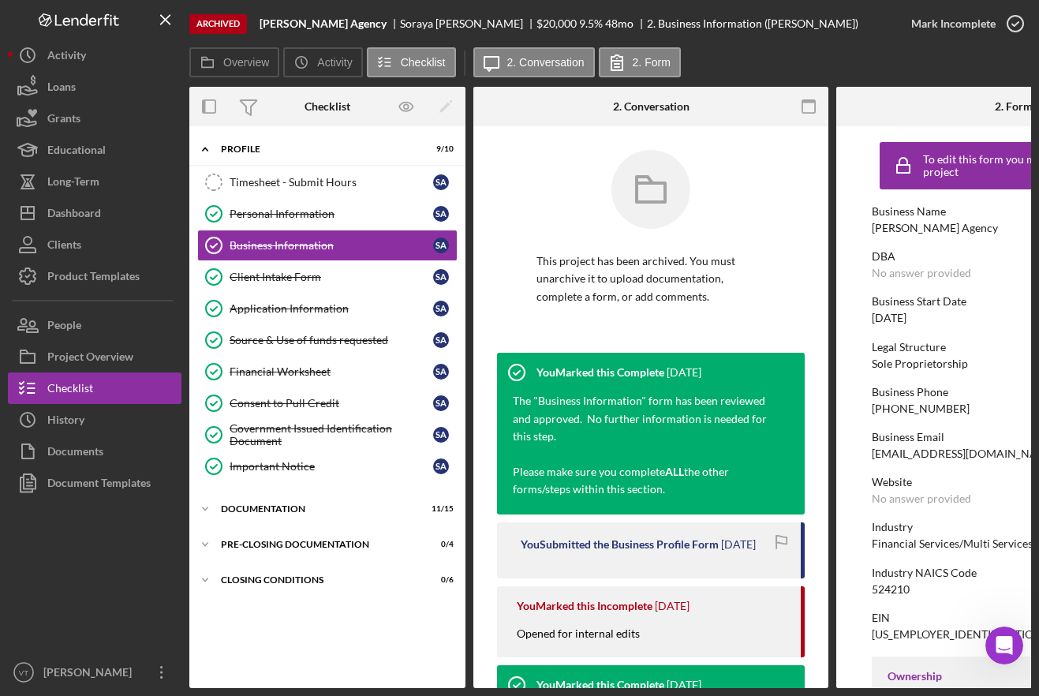
drag, startPoint x: 1039, startPoint y: 94, endPoint x: 1146, endPoint y: 99, distance: 107.5
click at [1039, 99] on html "Archived ACUNA Agency Soraya Alvarez $20,000 9.5 % 48 mo 2. Business Informatio…" at bounding box center [519, 348] width 1039 height 696
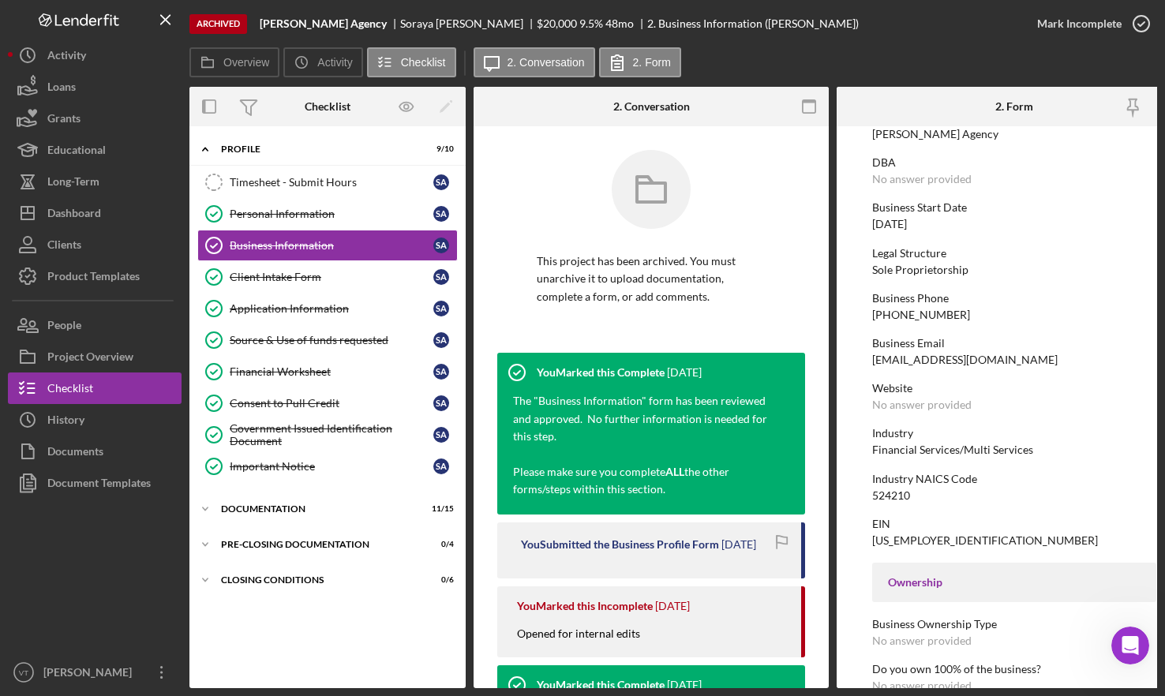
scroll to position [158, 0]
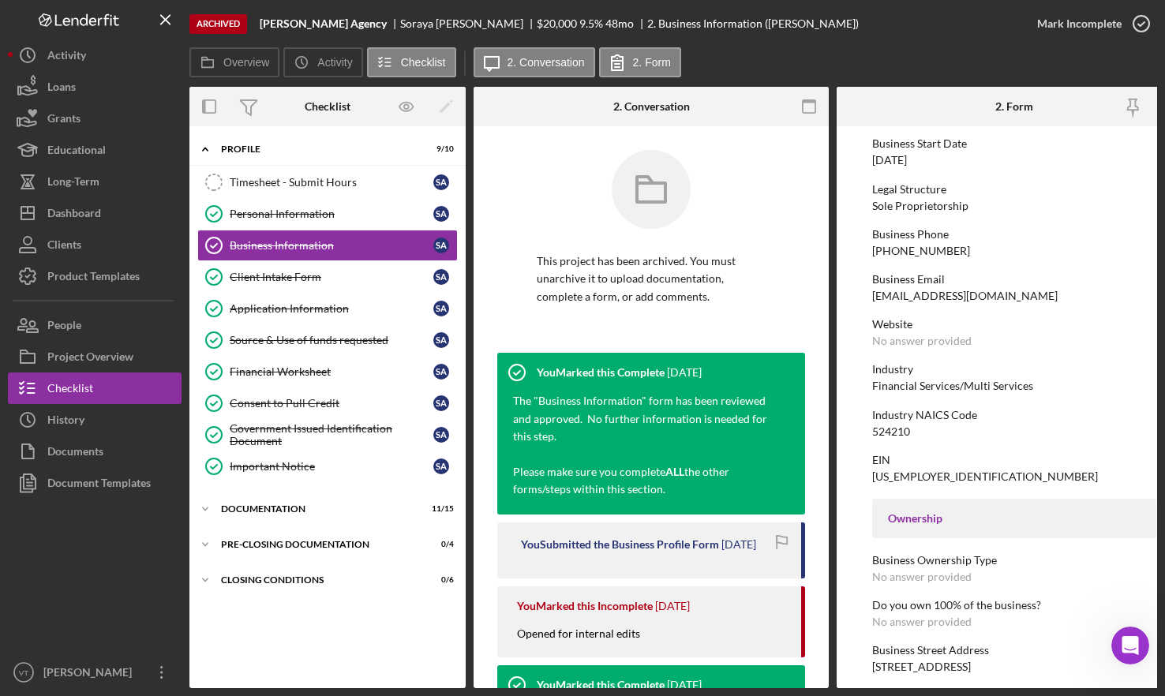
click at [894, 432] on div "524210" at bounding box center [891, 431] width 38 height 13
copy div "524210"
click at [920, 475] on div "83-3277410" at bounding box center [985, 476] width 226 height 13
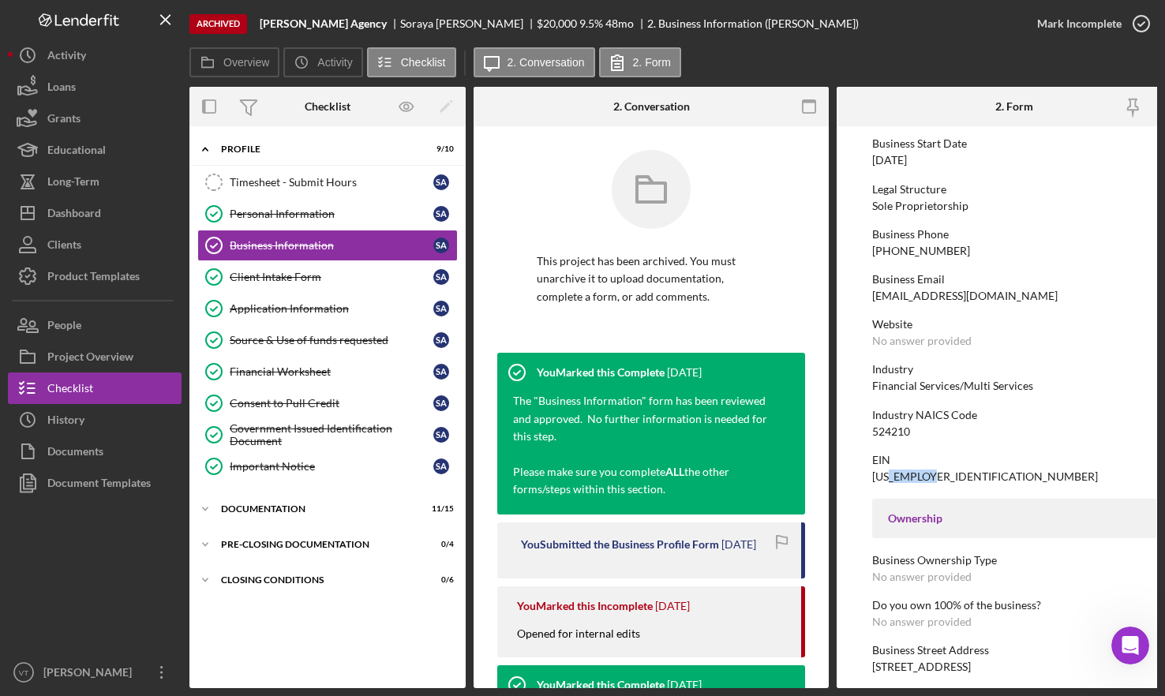
drag, startPoint x: 920, startPoint y: 475, endPoint x: 942, endPoint y: 476, distance: 21.3
click at [942, 476] on div "EIN 83-3277410" at bounding box center [1014, 468] width 284 height 29
drag, startPoint x: 939, startPoint y: 474, endPoint x: 859, endPoint y: 478, distance: 80.6
click at [859, 478] on form "To edit this form you must unarchive this project Business Name ACUNA Agency DB…" at bounding box center [1014, 407] width 355 height 562
copy div "83-3277410"
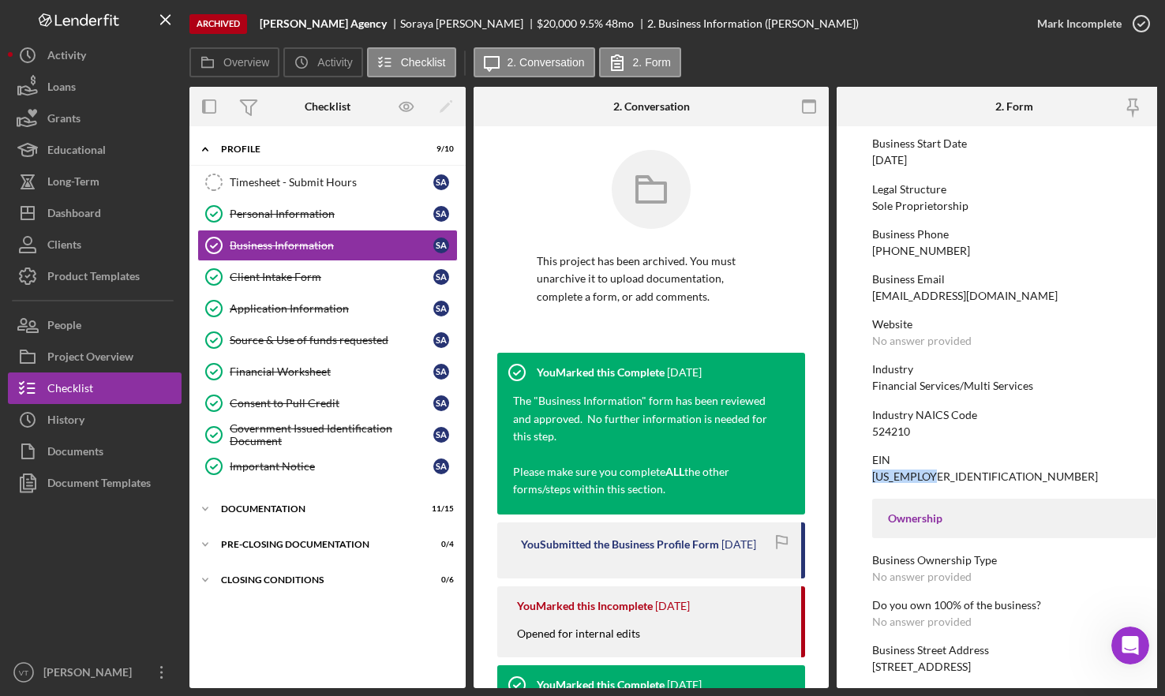
drag, startPoint x: 1008, startPoint y: 474, endPoint x: 1035, endPoint y: 481, distance: 28.7
click at [1008, 474] on div "EIN 83-3277410" at bounding box center [1014, 468] width 284 height 29
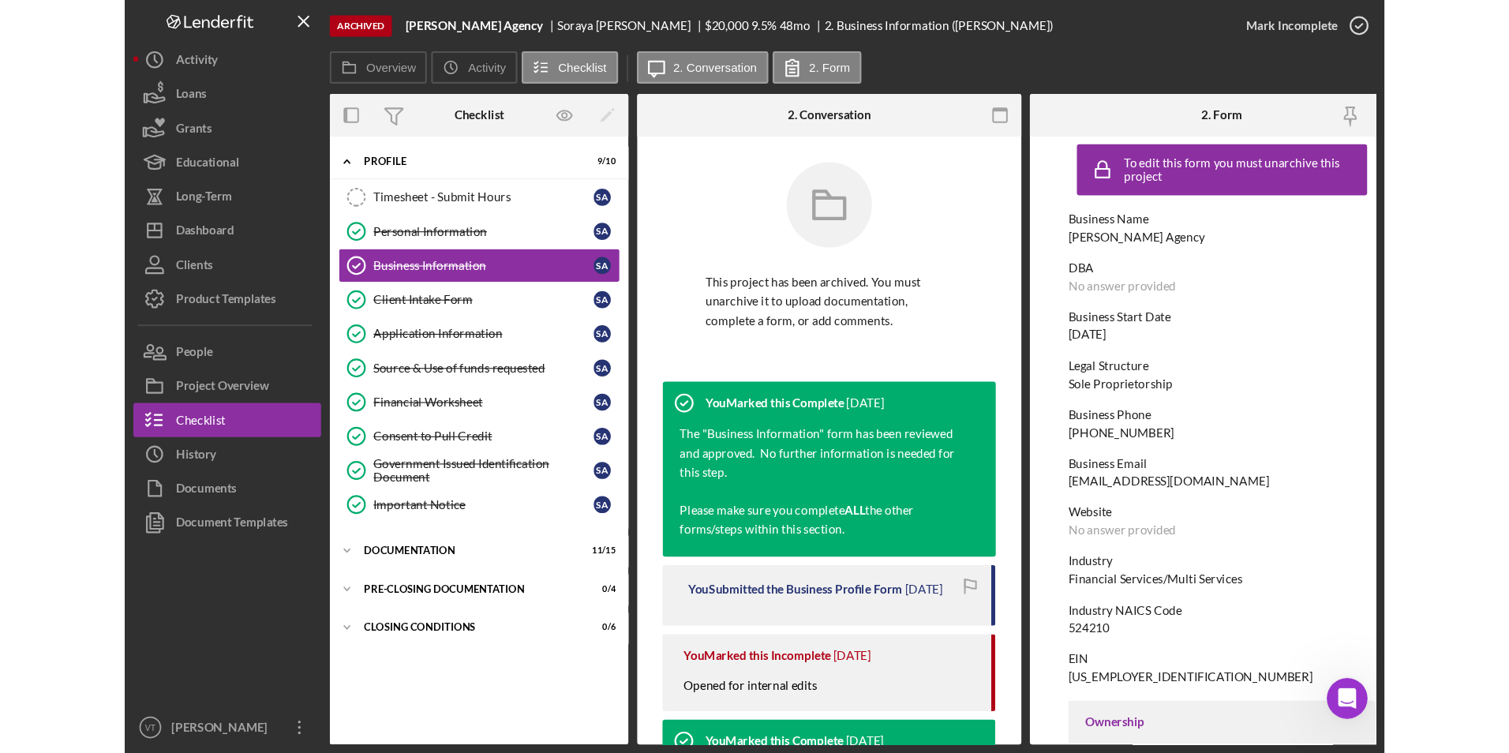
scroll to position [0, 0]
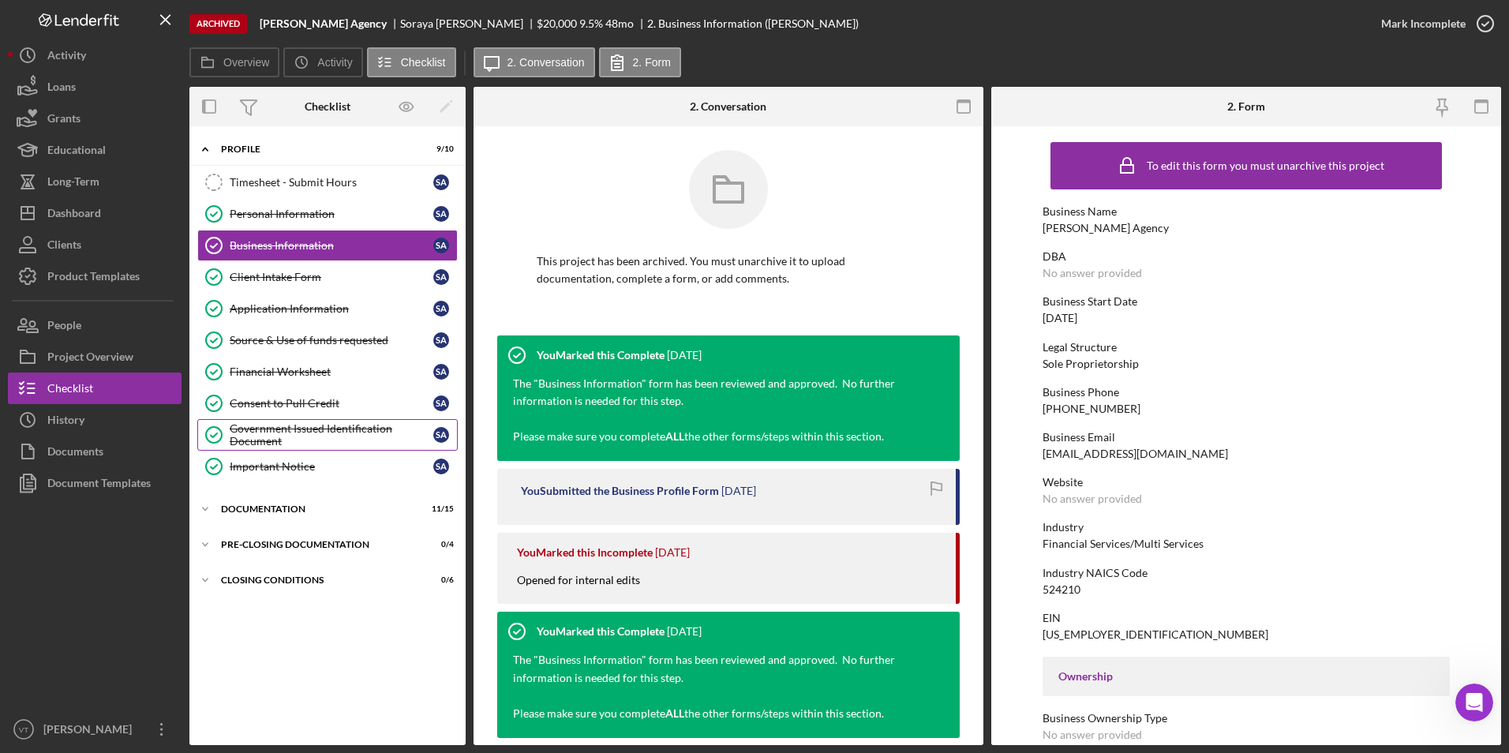
click at [288, 426] on div "Government Issued Identification Document" at bounding box center [332, 434] width 204 height 25
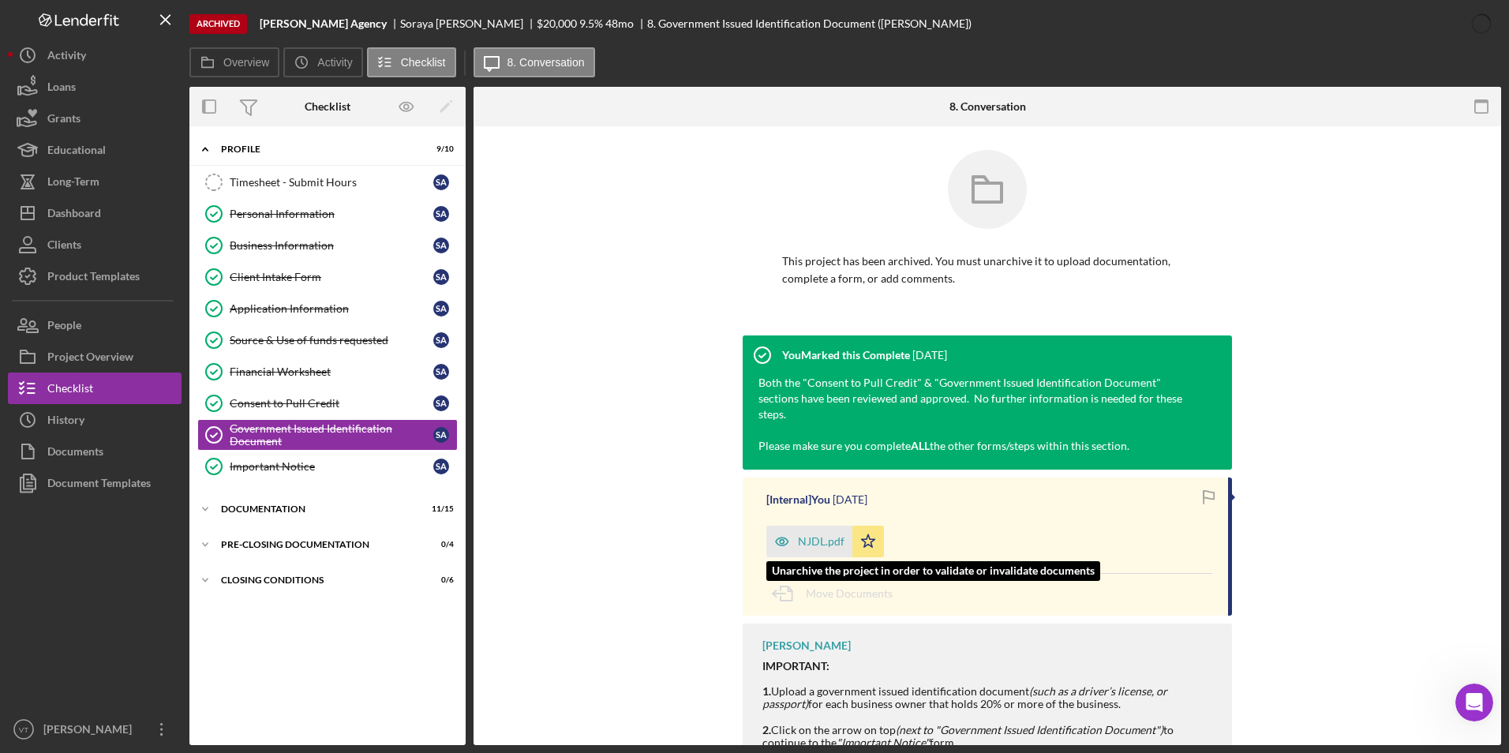
click at [816, 535] on div "NJDL.pdf" at bounding box center [821, 541] width 47 height 13
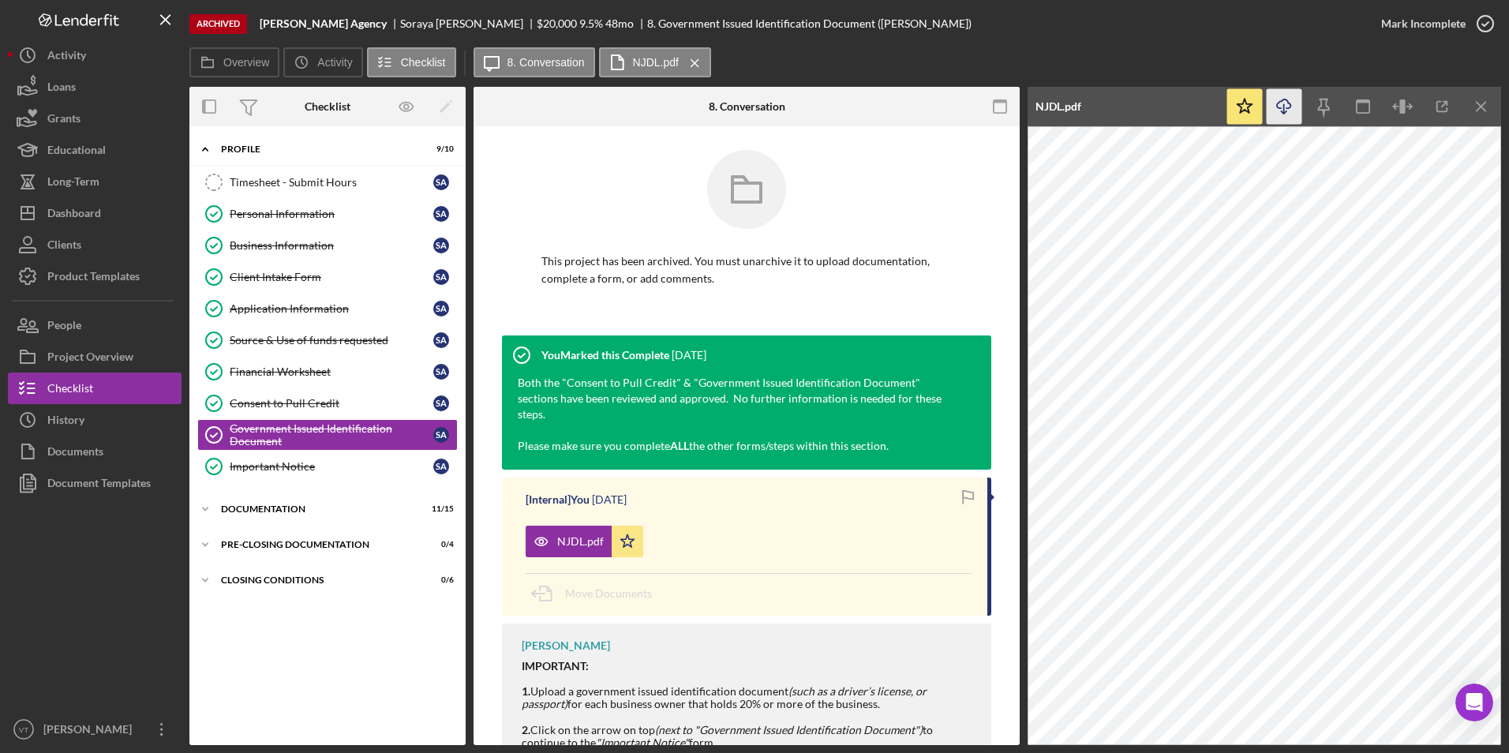
click at [1286, 104] on icon "Icon/Download" at bounding box center [1285, 107] width 36 height 36
